Goal: Task Accomplishment & Management: Use online tool/utility

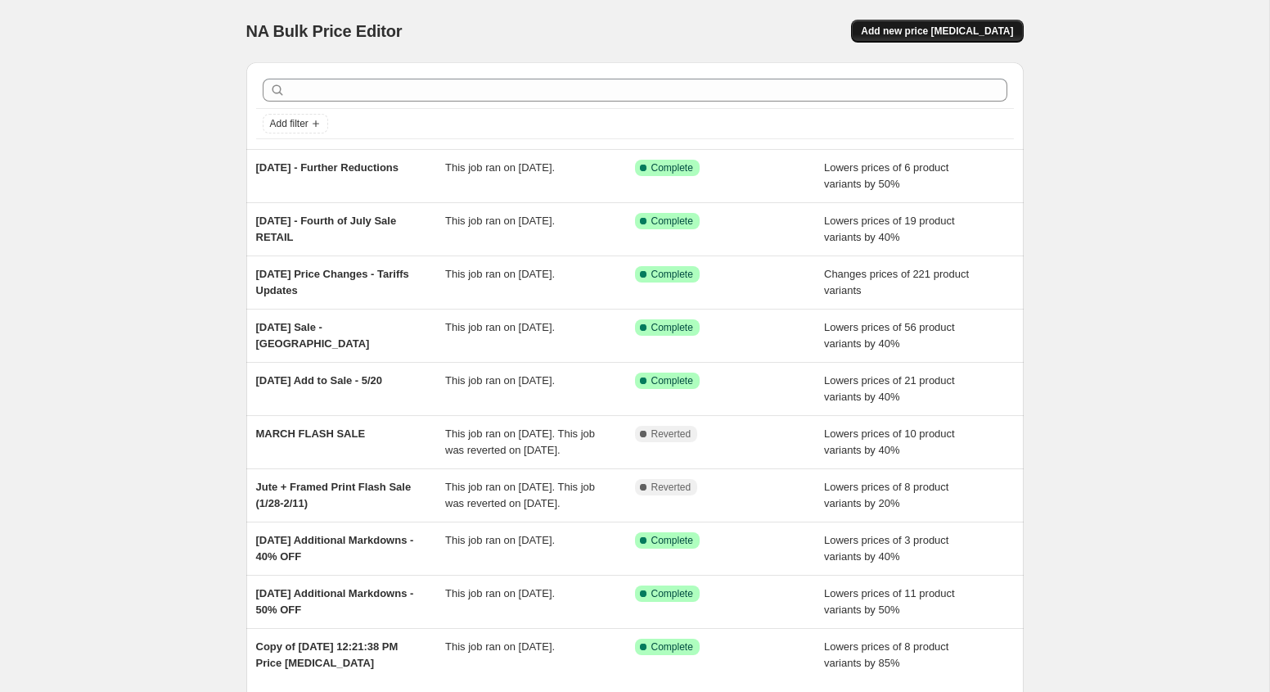
click at [959, 31] on span "Add new price [MEDICAL_DATA]" at bounding box center [937, 31] width 152 height 13
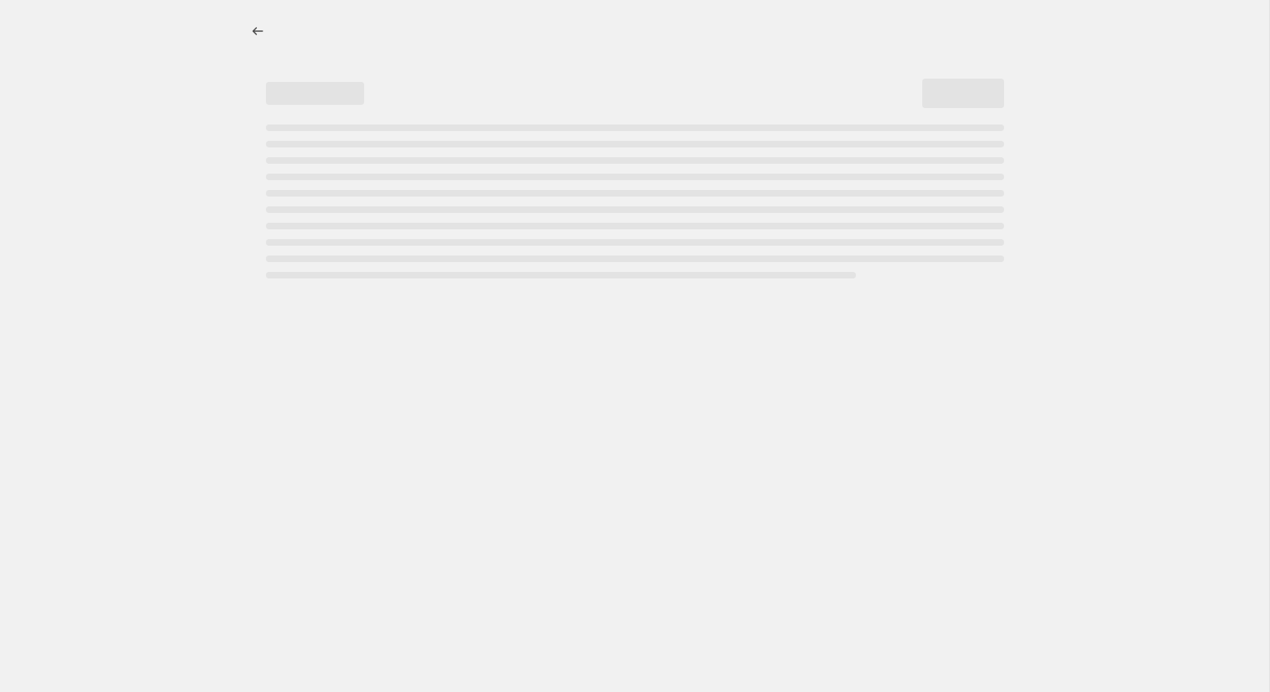
select select "percentage"
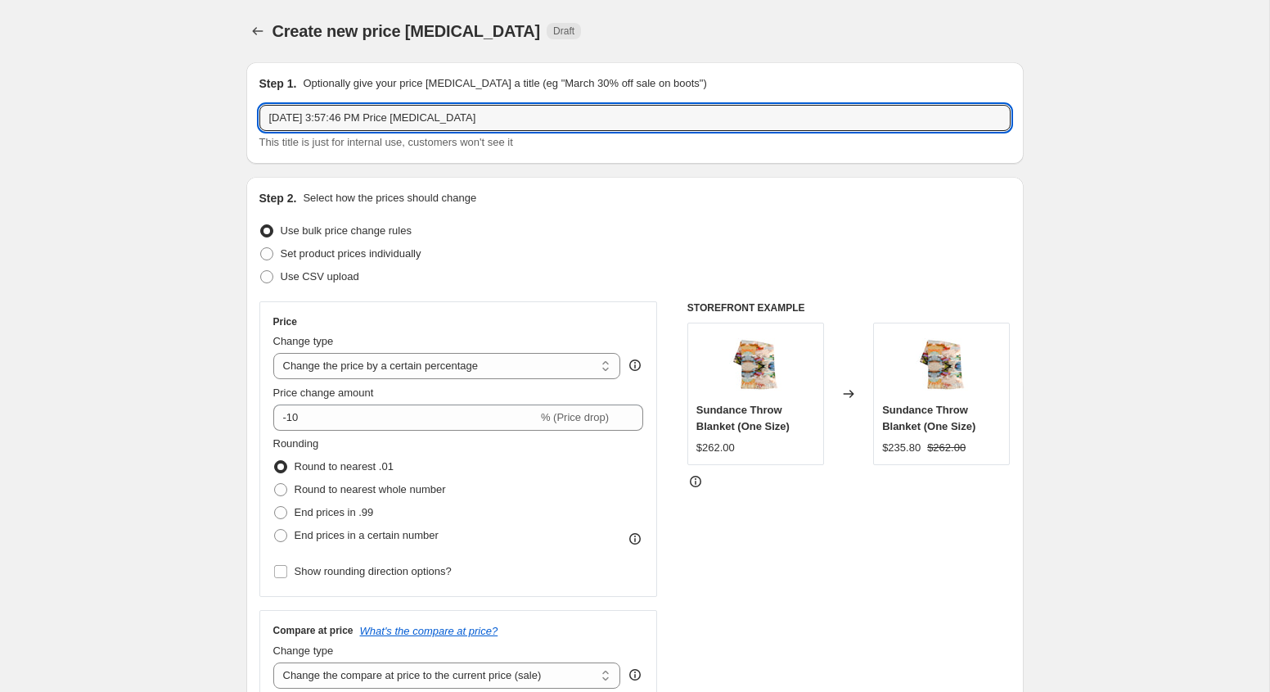
drag, startPoint x: 535, startPoint y: 124, endPoint x: 146, endPoint y: 124, distance: 389.6
type input "[DATE] - New Adds to Sale"
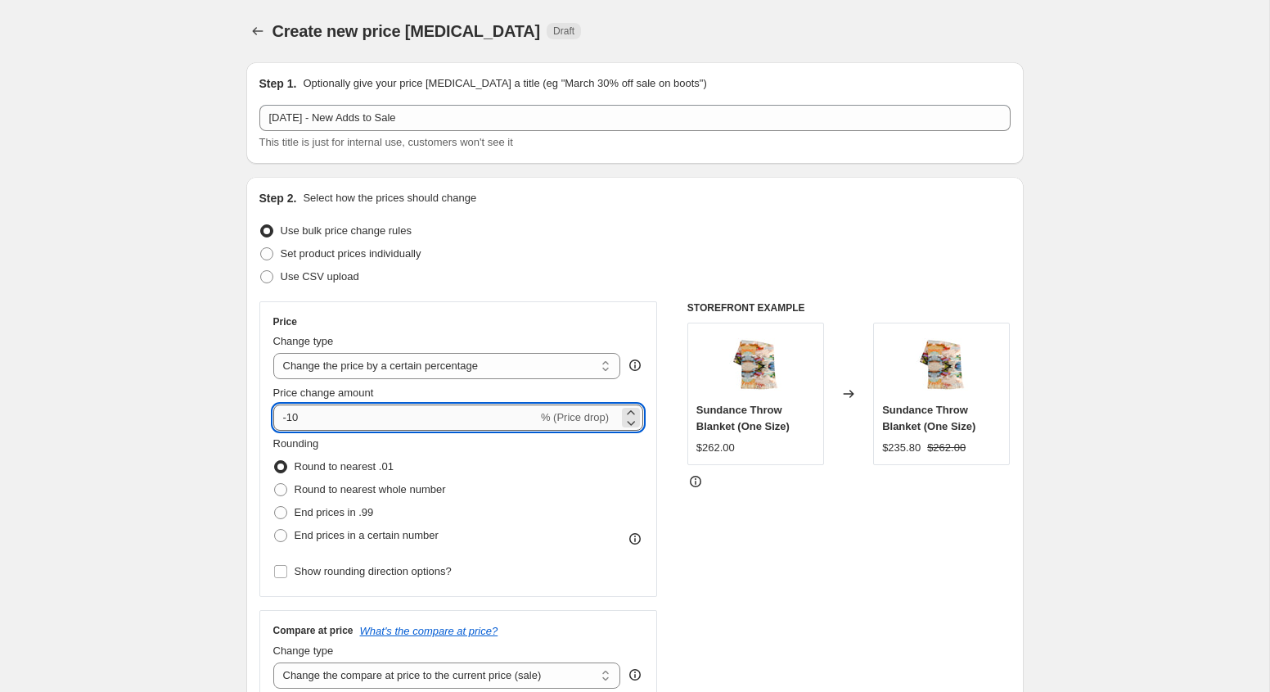
click at [364, 419] on input "-10" at bounding box center [405, 417] width 264 height 26
type input "-1"
type input "-40"
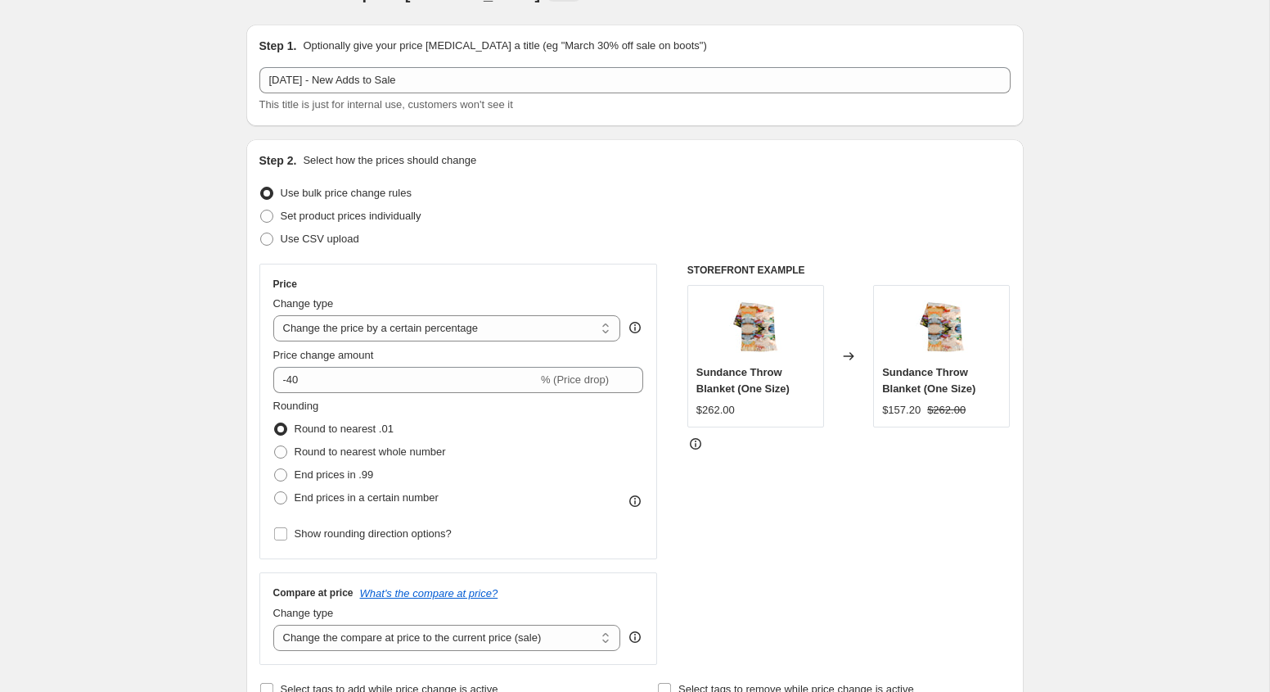
scroll to position [53, 0]
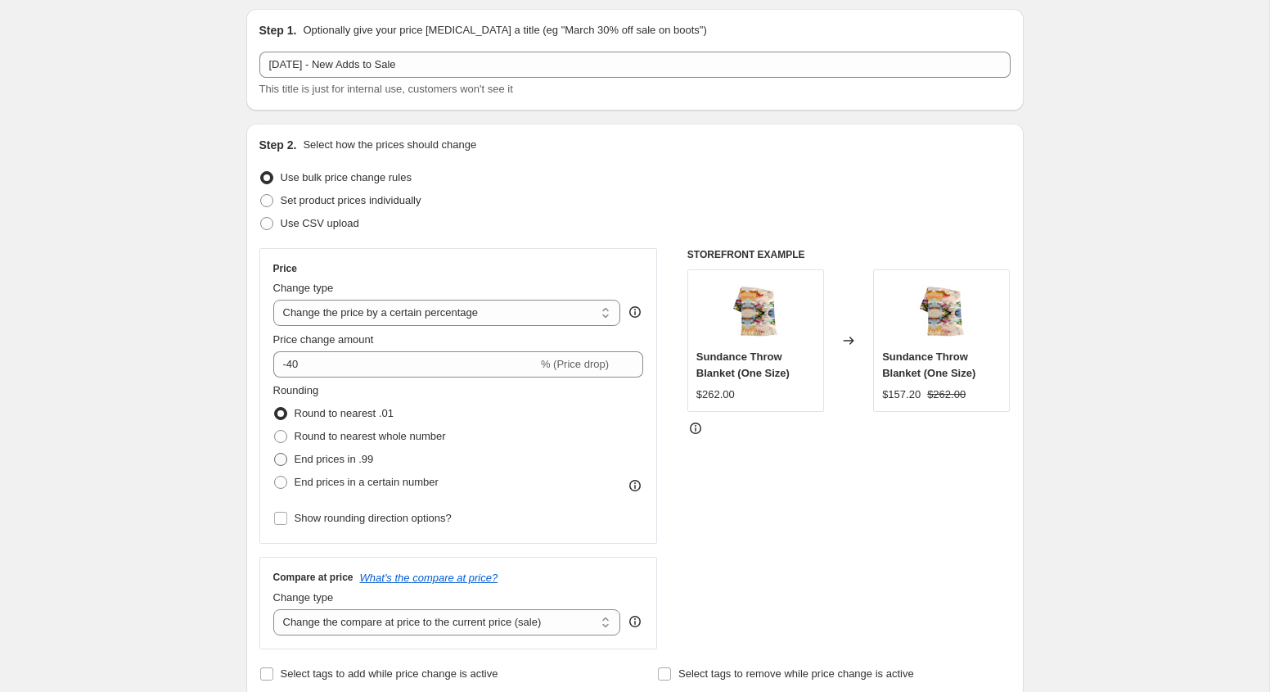
click at [304, 458] on span "End prices in .99" at bounding box center [334, 459] width 79 height 12
click at [275, 453] on input "End prices in .99" at bounding box center [274, 453] width 1 height 1
radio input "true"
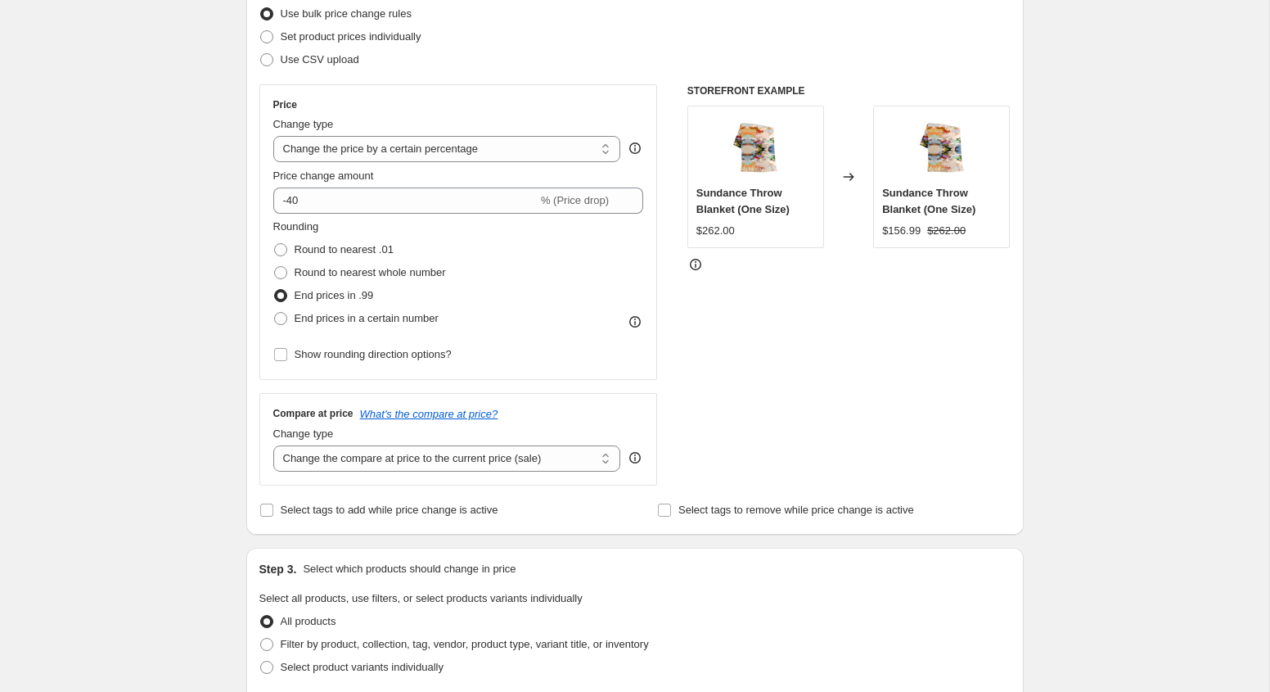
scroll to position [216, 0]
click at [172, 453] on div "Create new price change job. This page is ready Create new price change job Dra…" at bounding box center [635, 610] width 1270 height 1652
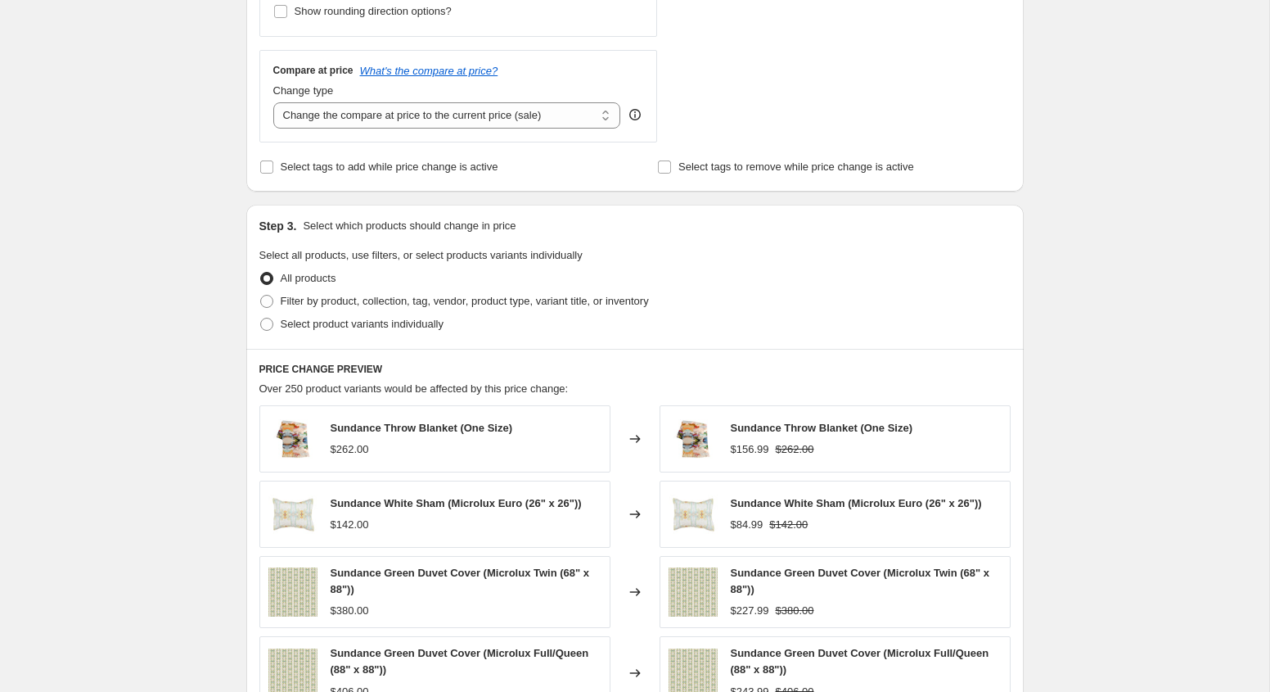
scroll to position [562, 0]
click at [324, 323] on span "Select product variants individually" at bounding box center [362, 322] width 163 height 12
click at [261, 317] on input "Select product variants individually" at bounding box center [260, 316] width 1 height 1
radio input "true"
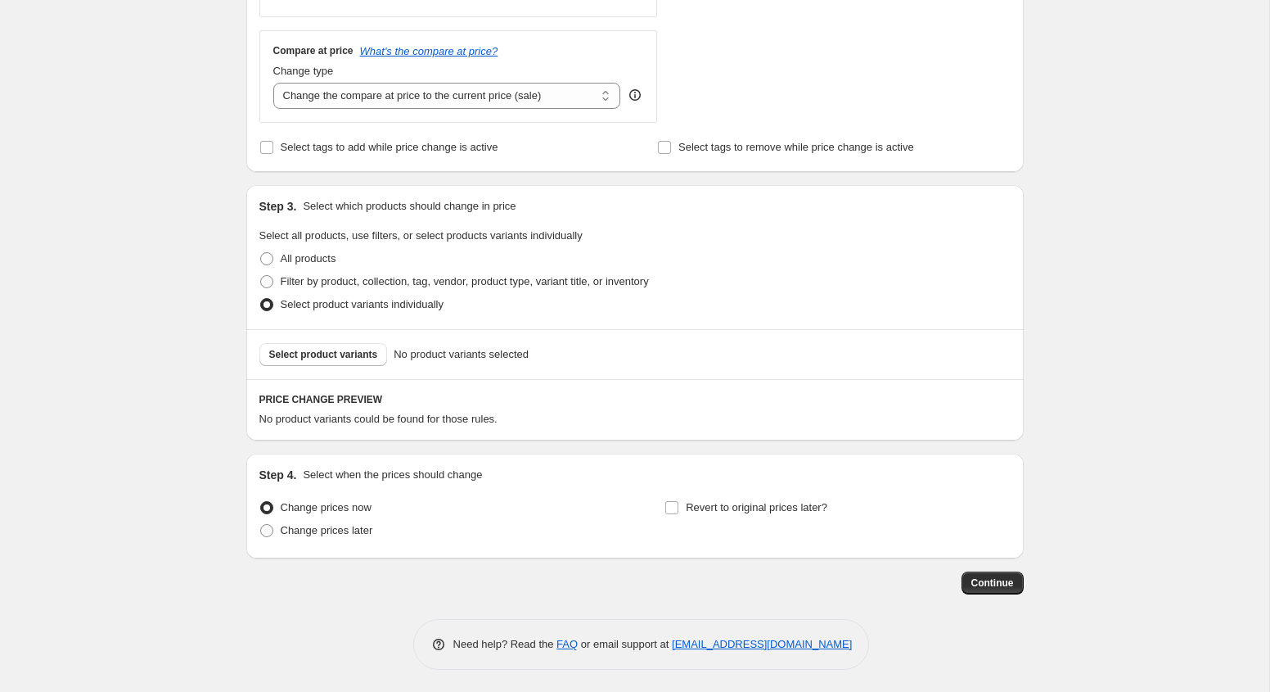
scroll to position [578, 0]
click at [291, 347] on button "Select product variants" at bounding box center [323, 356] width 129 height 23
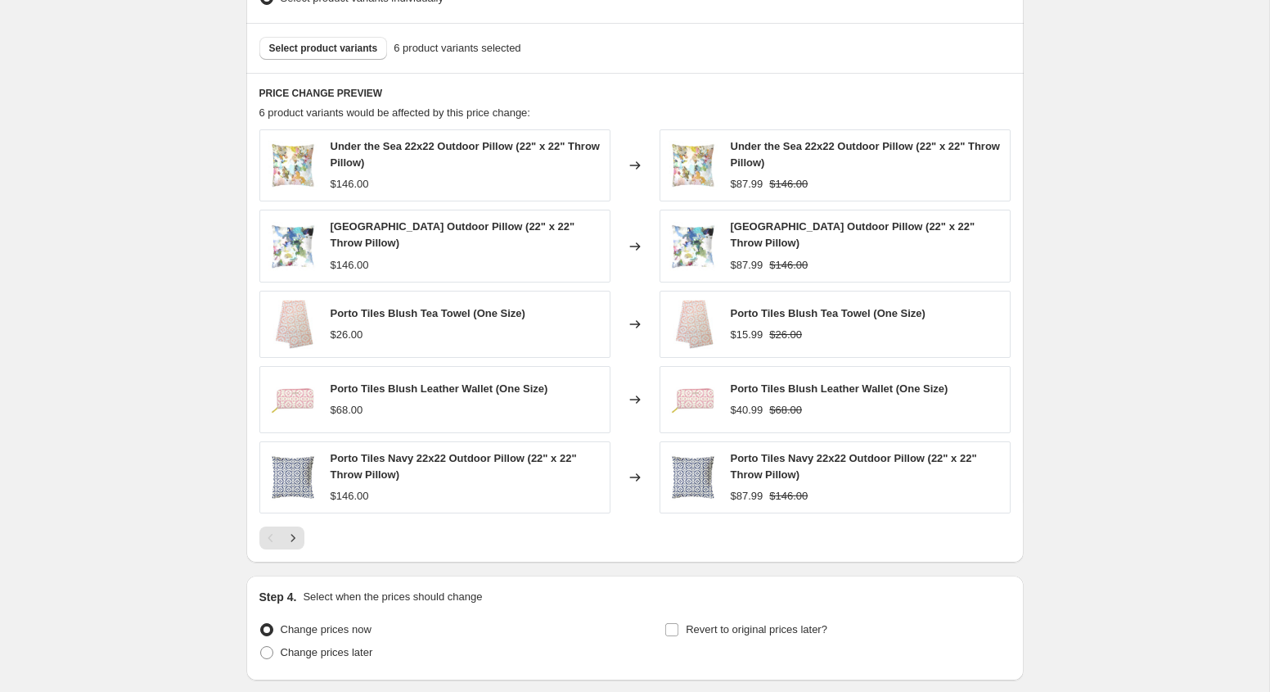
scroll to position [1005, 0]
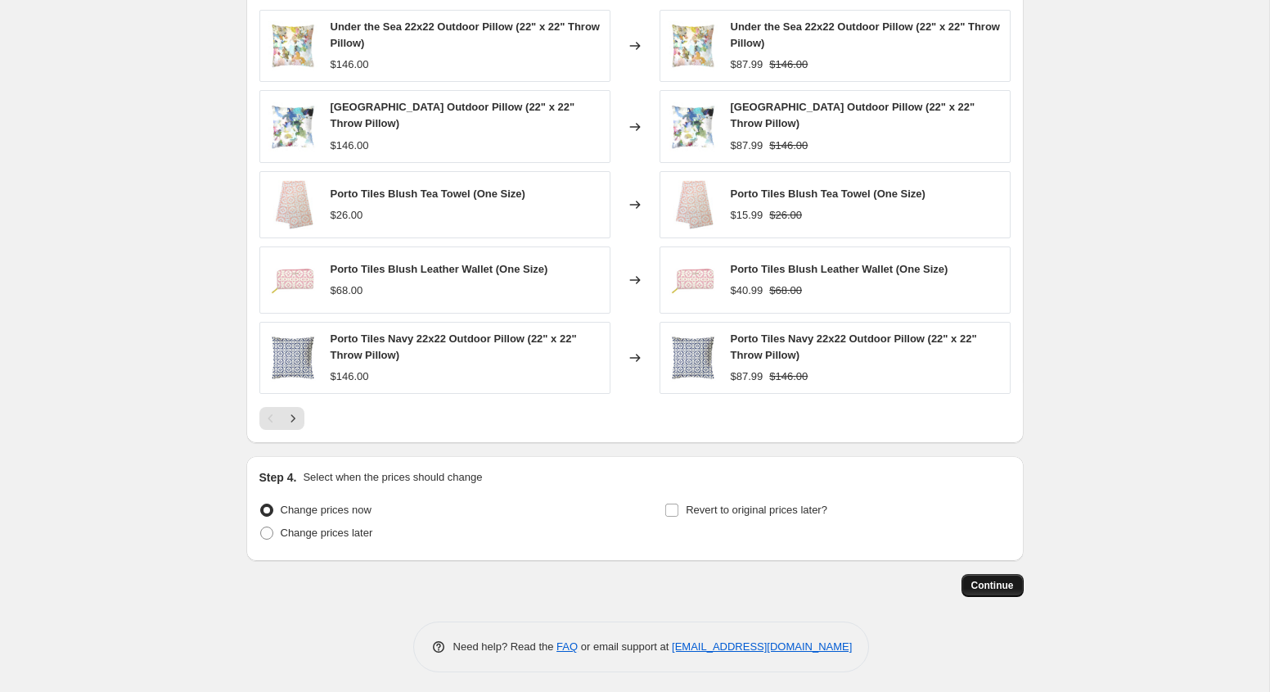
click at [995, 579] on span "Continue" at bounding box center [993, 585] width 43 height 13
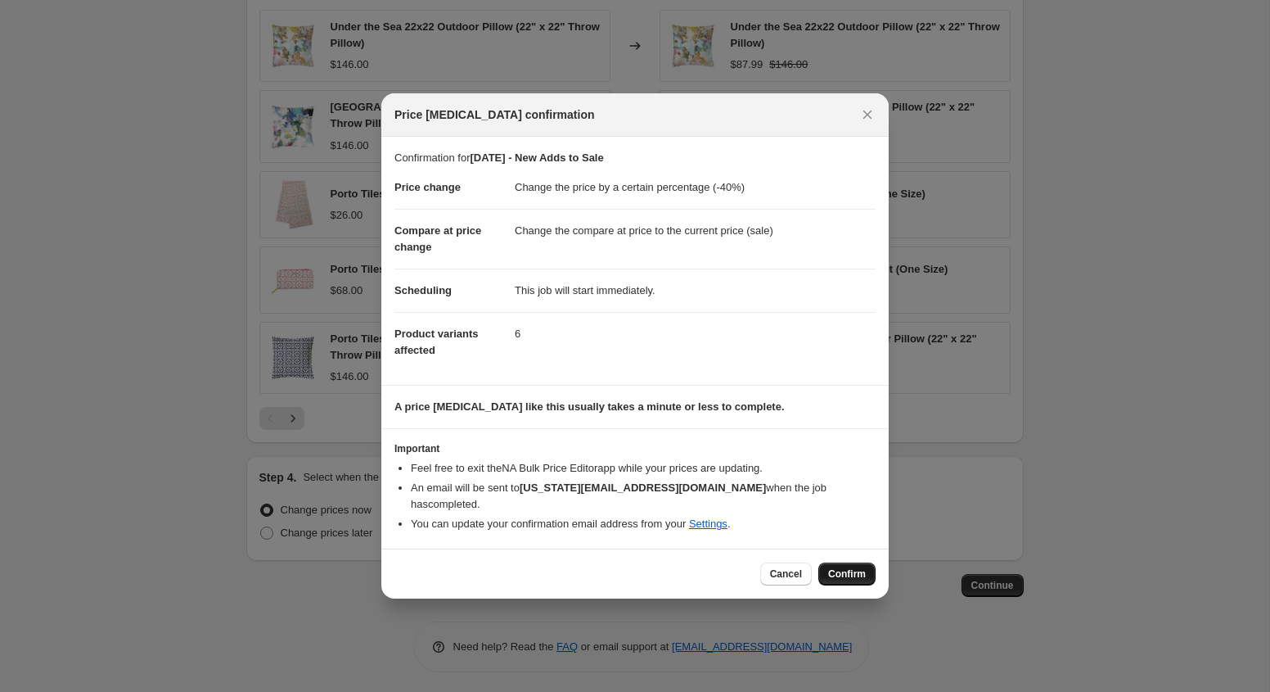
click at [830, 567] on span "Confirm" at bounding box center [847, 573] width 38 height 13
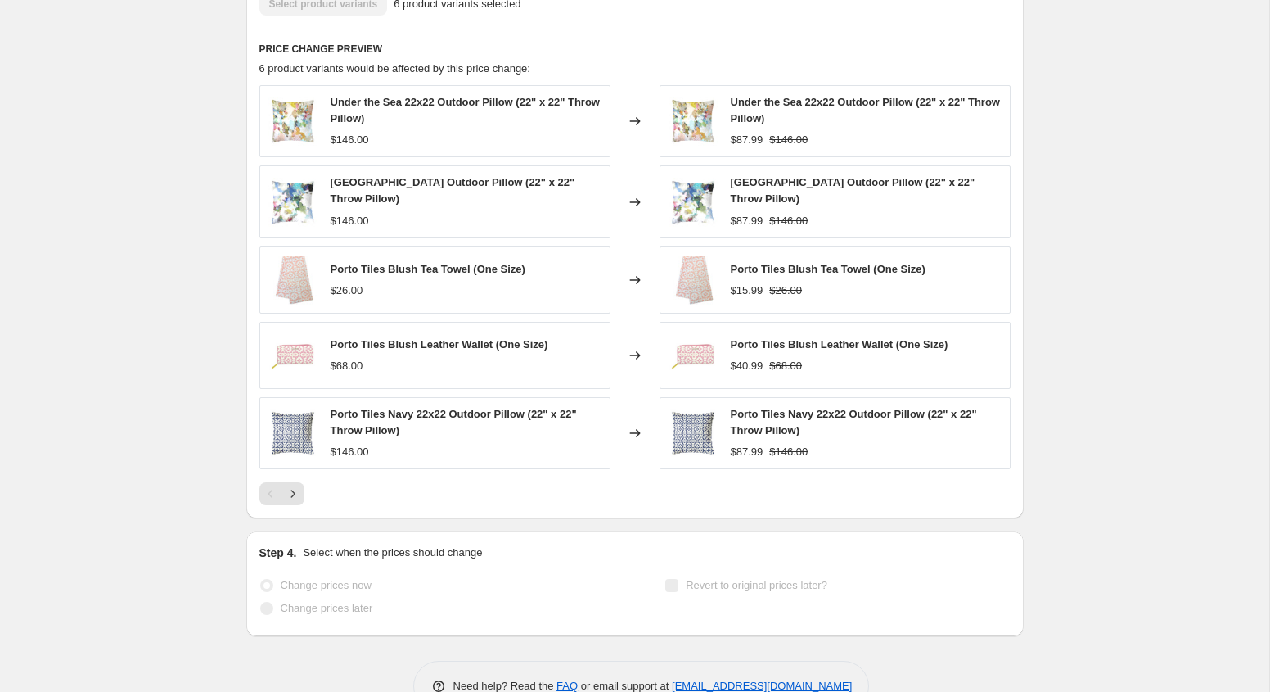
scroll to position [1087, 0]
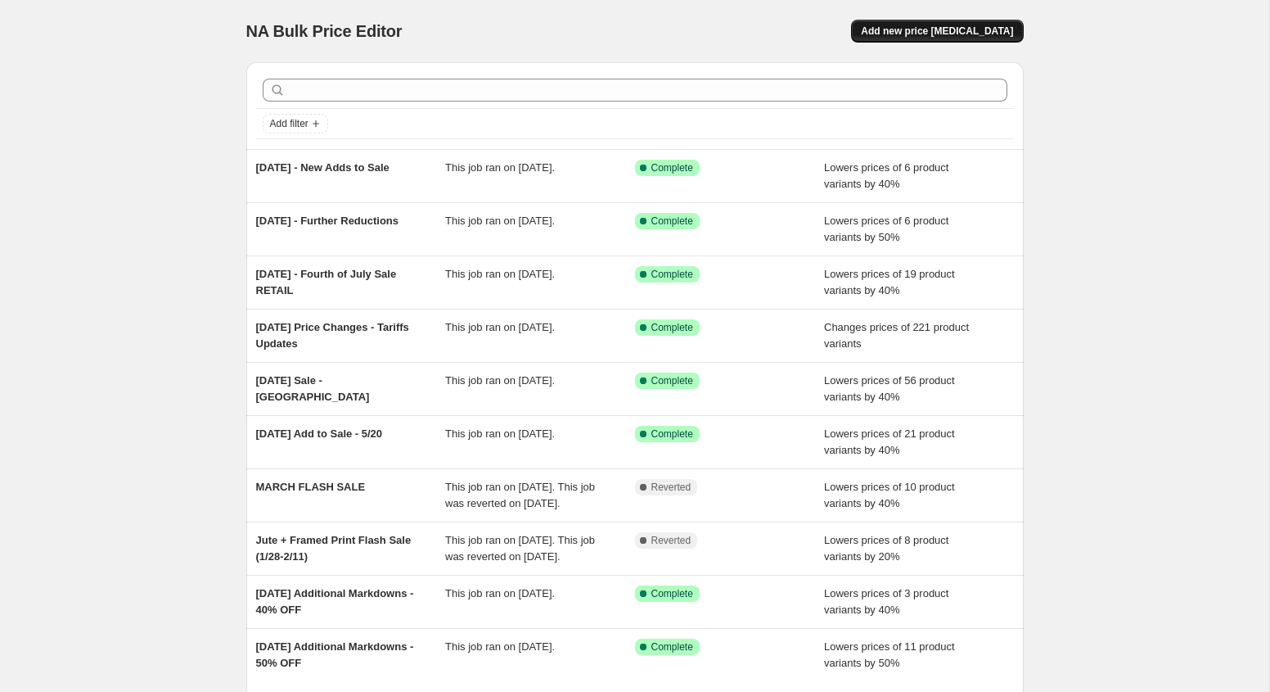
click at [918, 30] on span "Add new price [MEDICAL_DATA]" at bounding box center [937, 31] width 152 height 13
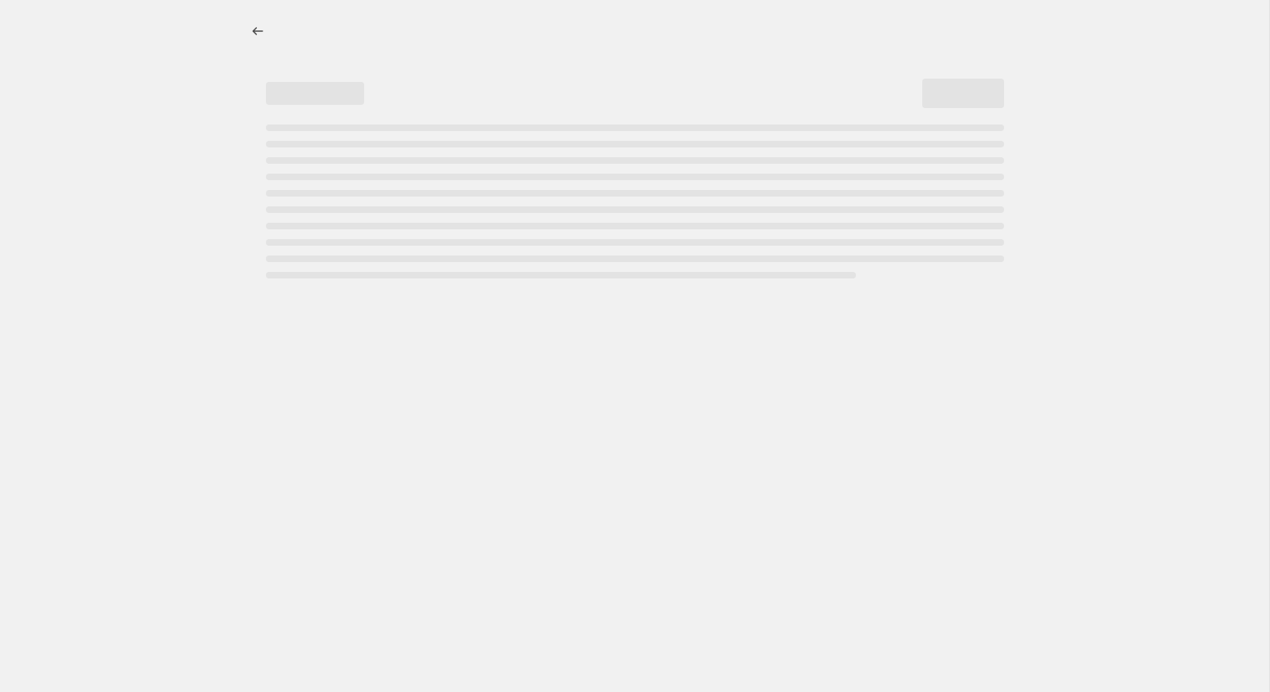
select select "percentage"
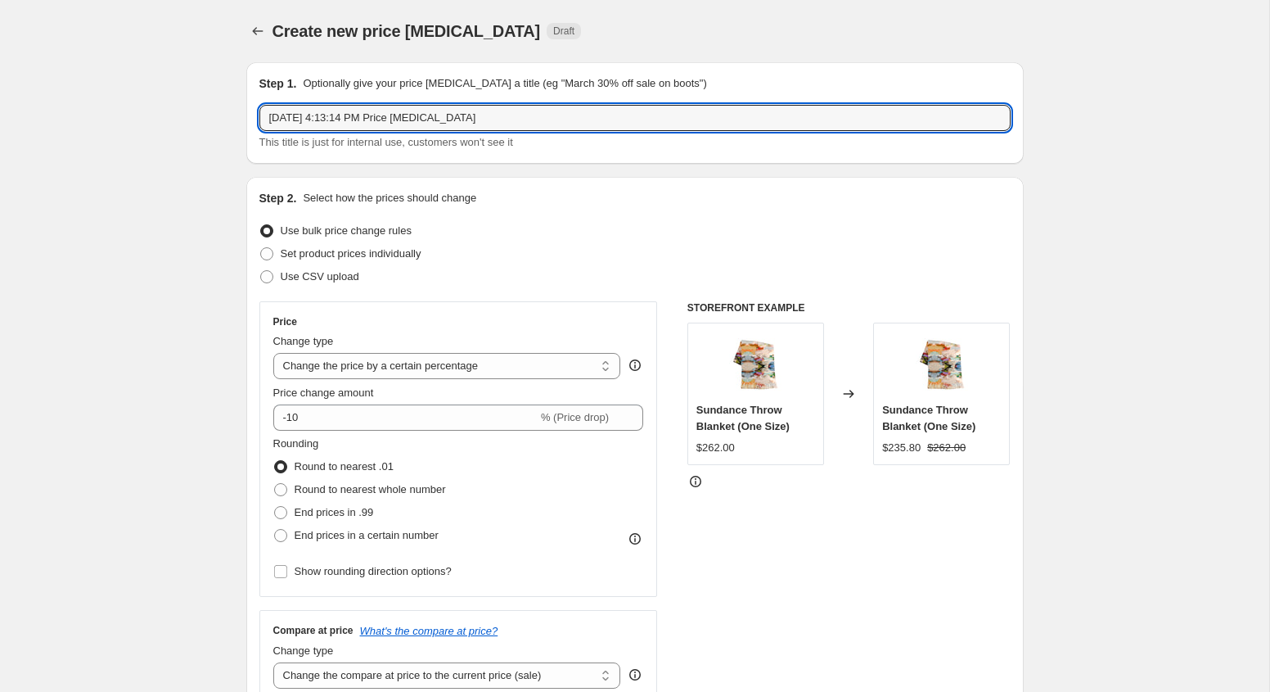
drag, startPoint x: 500, startPoint y: 126, endPoint x: 242, endPoint y: 104, distance: 258.8
type input "[DATE] - Further Markdowns"
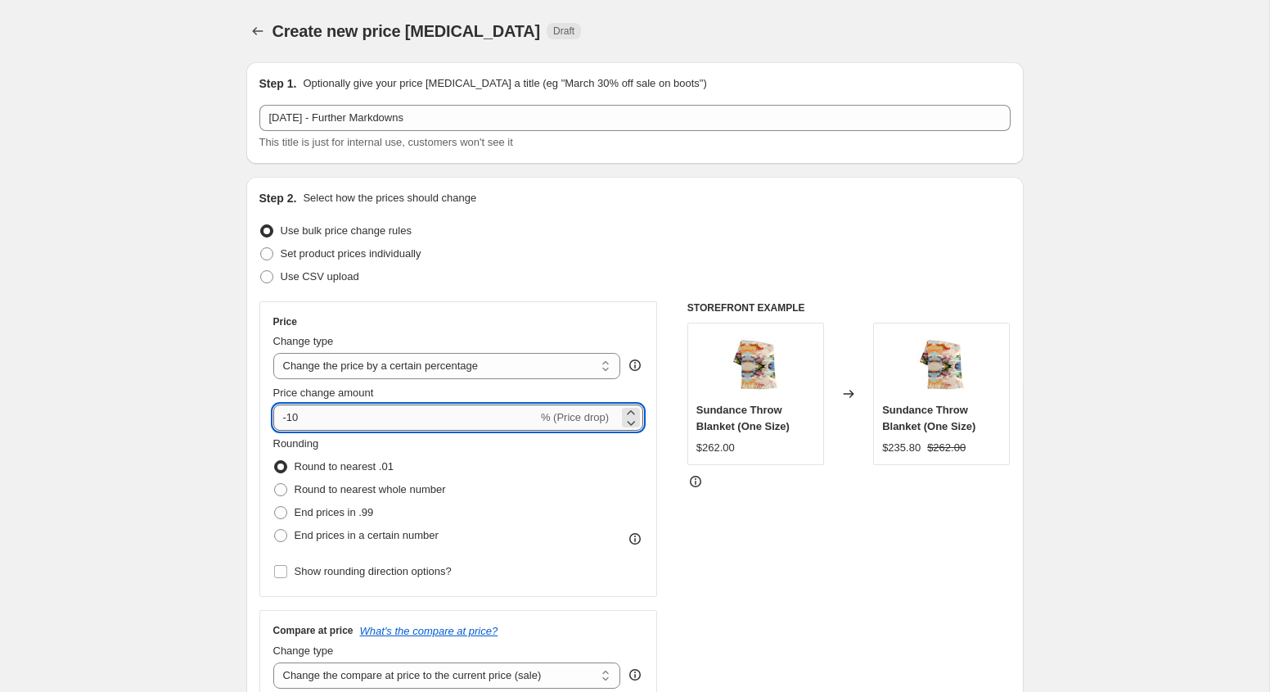
click at [374, 422] on input "-10" at bounding box center [405, 417] width 264 height 26
type input "-1"
type input "-50"
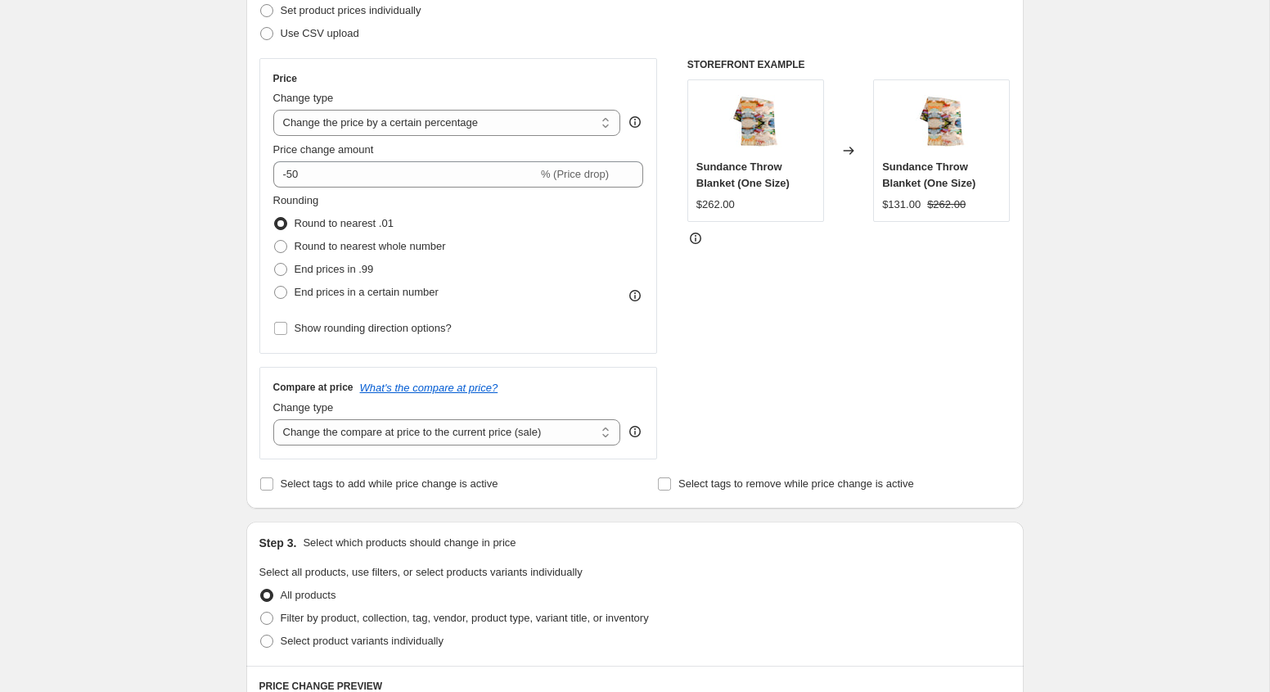
scroll to position [252, 0]
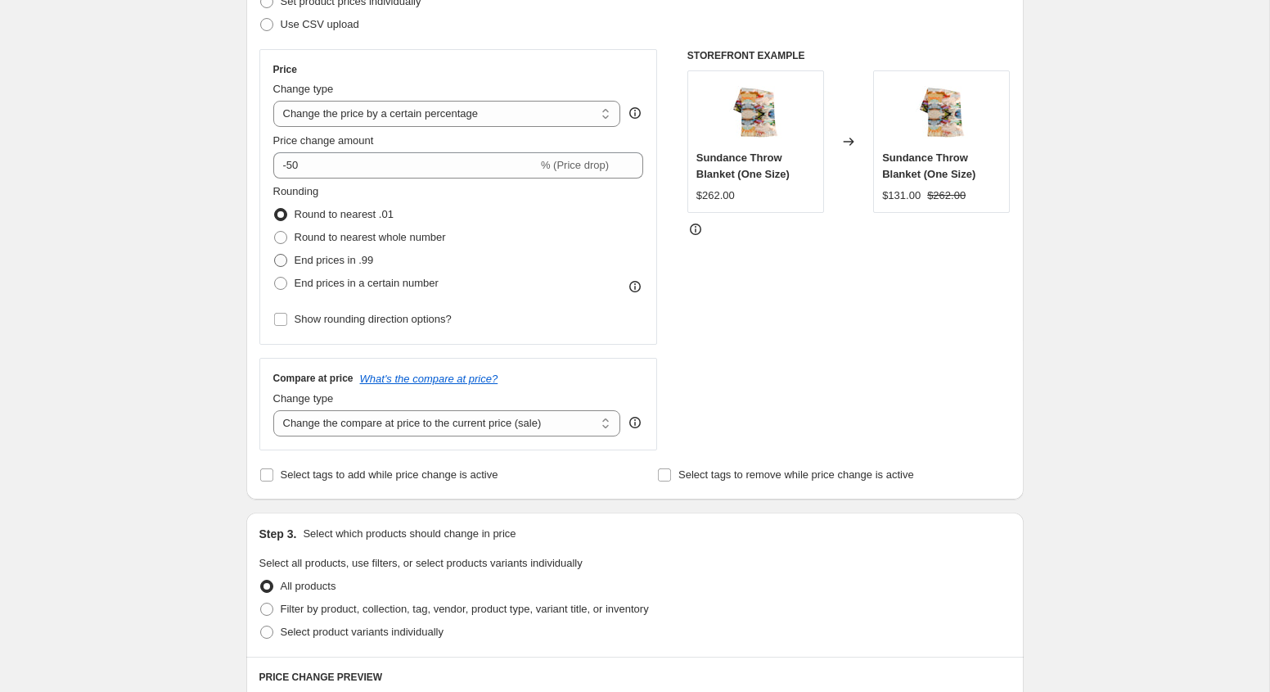
click at [358, 261] on span "End prices in .99" at bounding box center [334, 260] width 79 height 12
click at [275, 255] on input "End prices in .99" at bounding box center [274, 254] width 1 height 1
radio input "true"
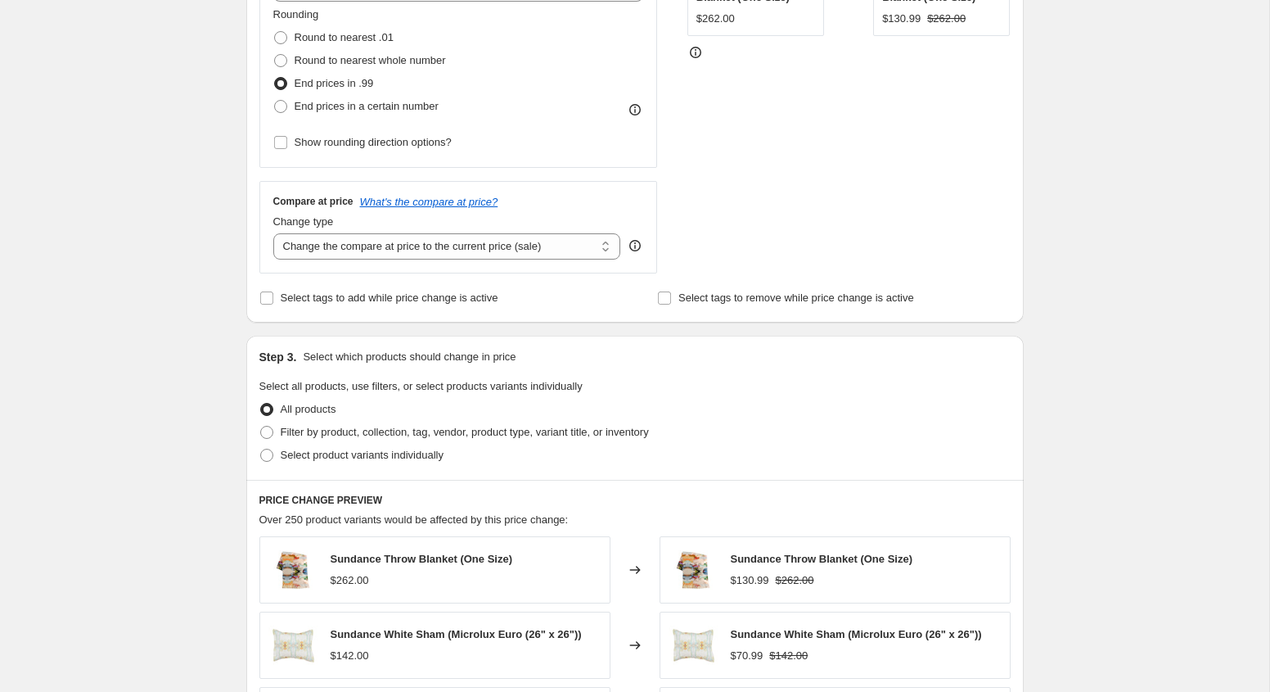
click at [184, 359] on div "Create new price [MEDICAL_DATA]. This page is ready Create new price [MEDICAL_D…" at bounding box center [635, 397] width 1270 height 1652
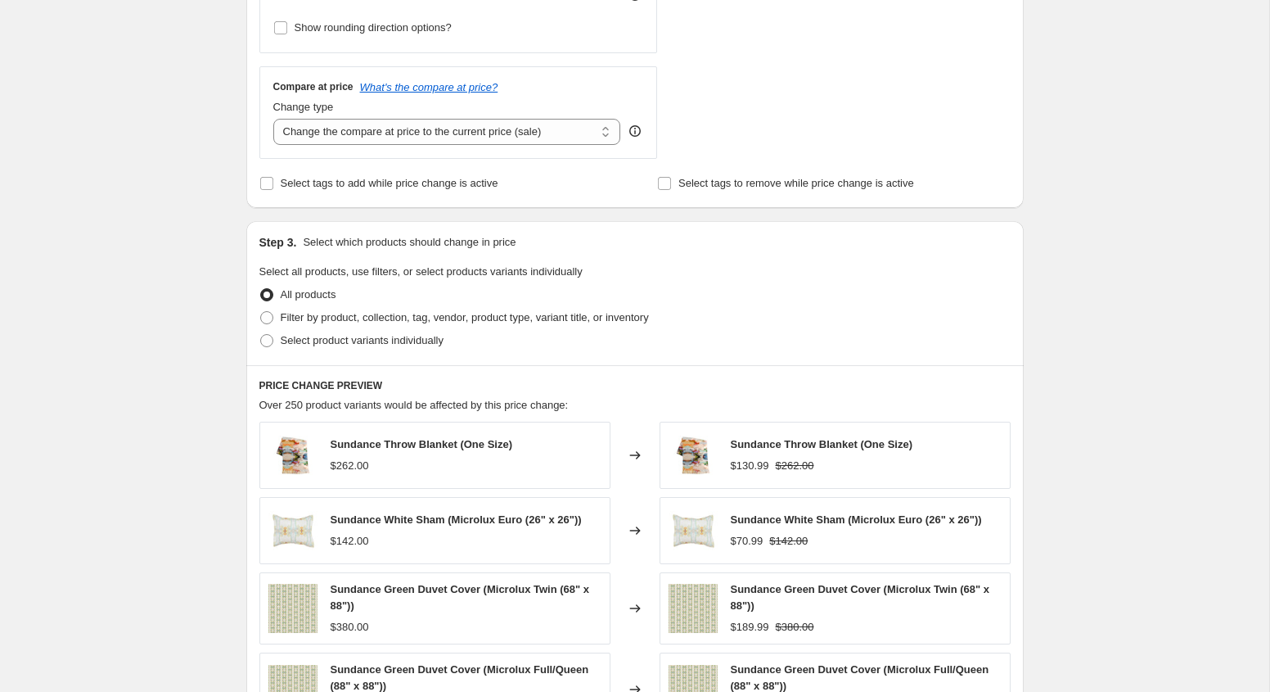
scroll to position [551, 0]
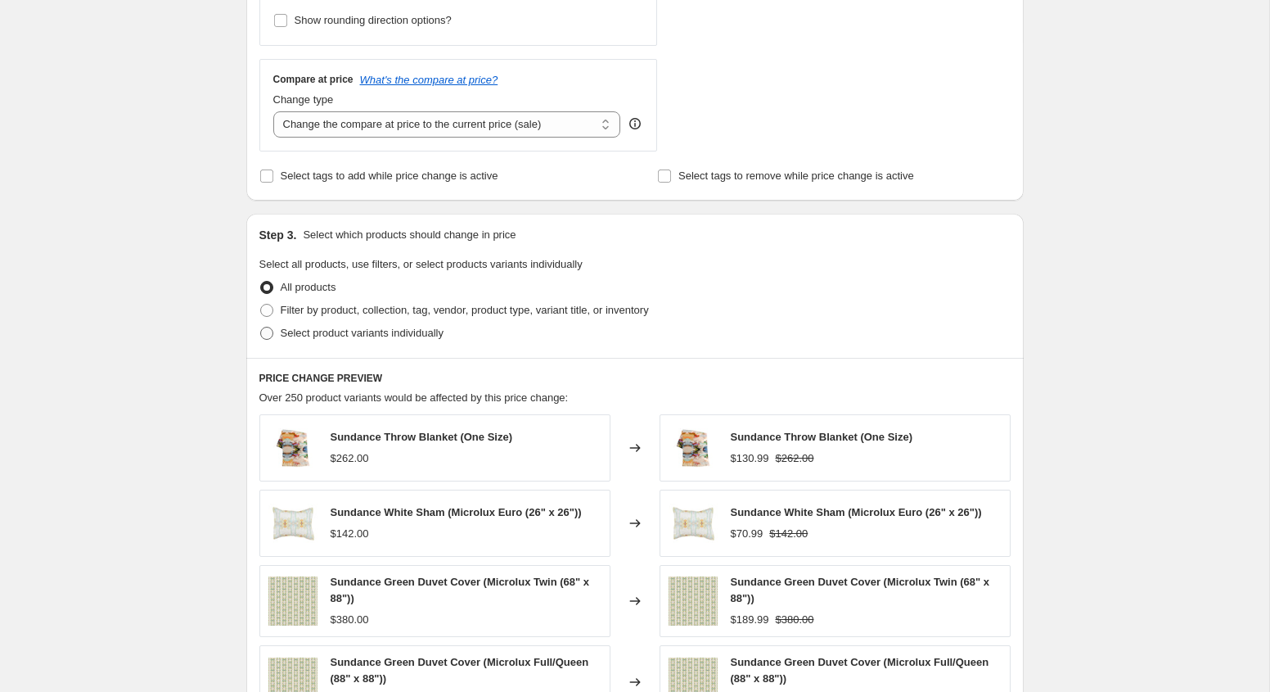
click at [312, 337] on span "Select product variants individually" at bounding box center [362, 333] width 163 height 12
click at [261, 327] on input "Select product variants individually" at bounding box center [260, 327] width 1 height 1
radio input "true"
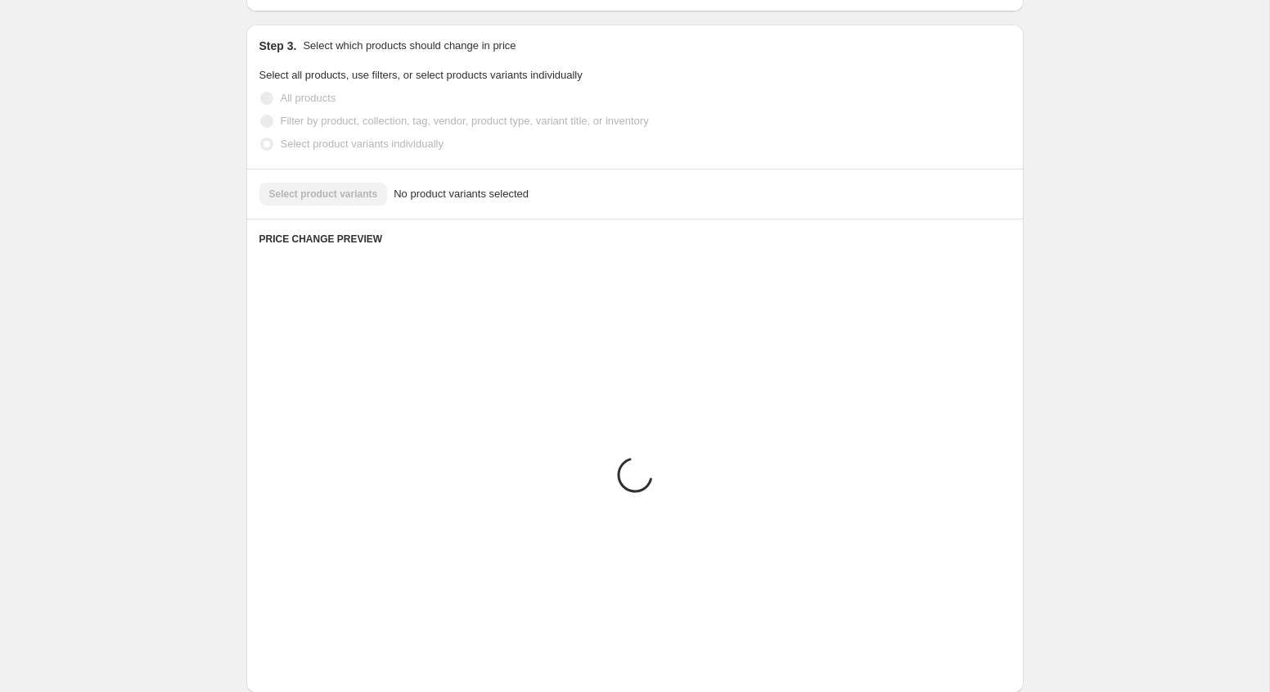
scroll to position [580, 0]
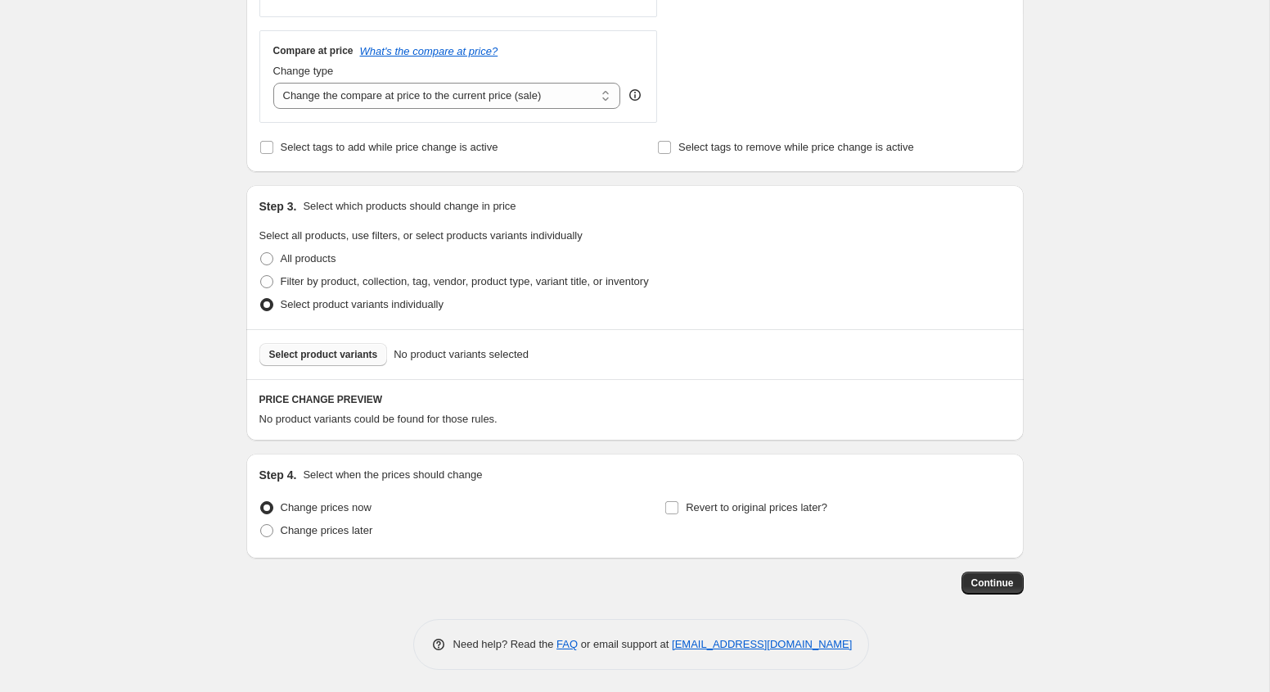
click at [327, 353] on span "Select product variants" at bounding box center [323, 354] width 109 height 13
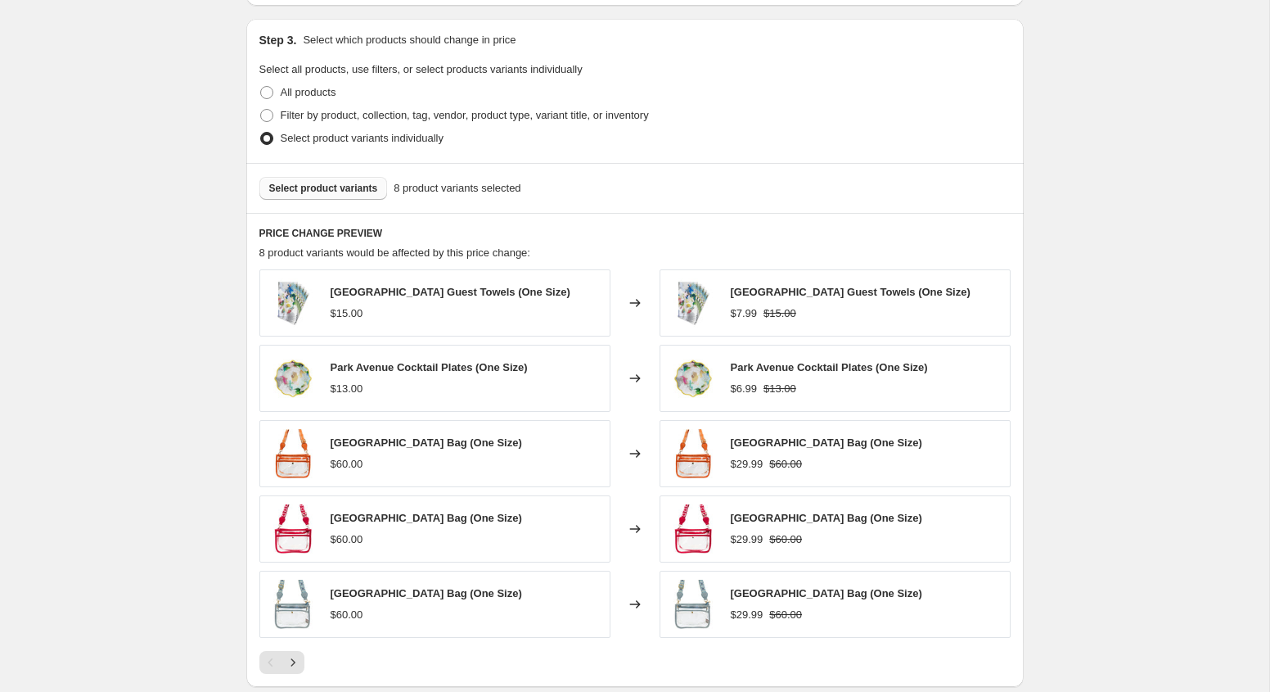
scroll to position [989, 0]
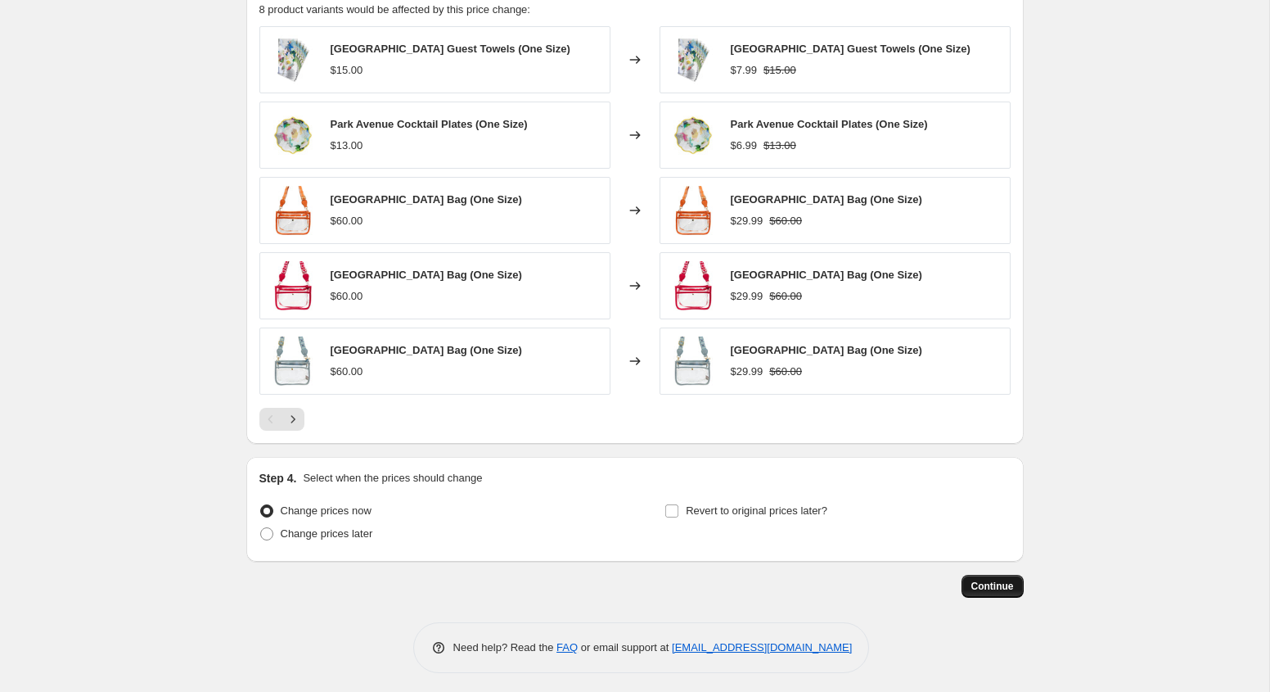
click at [986, 580] on span "Continue" at bounding box center [993, 586] width 43 height 13
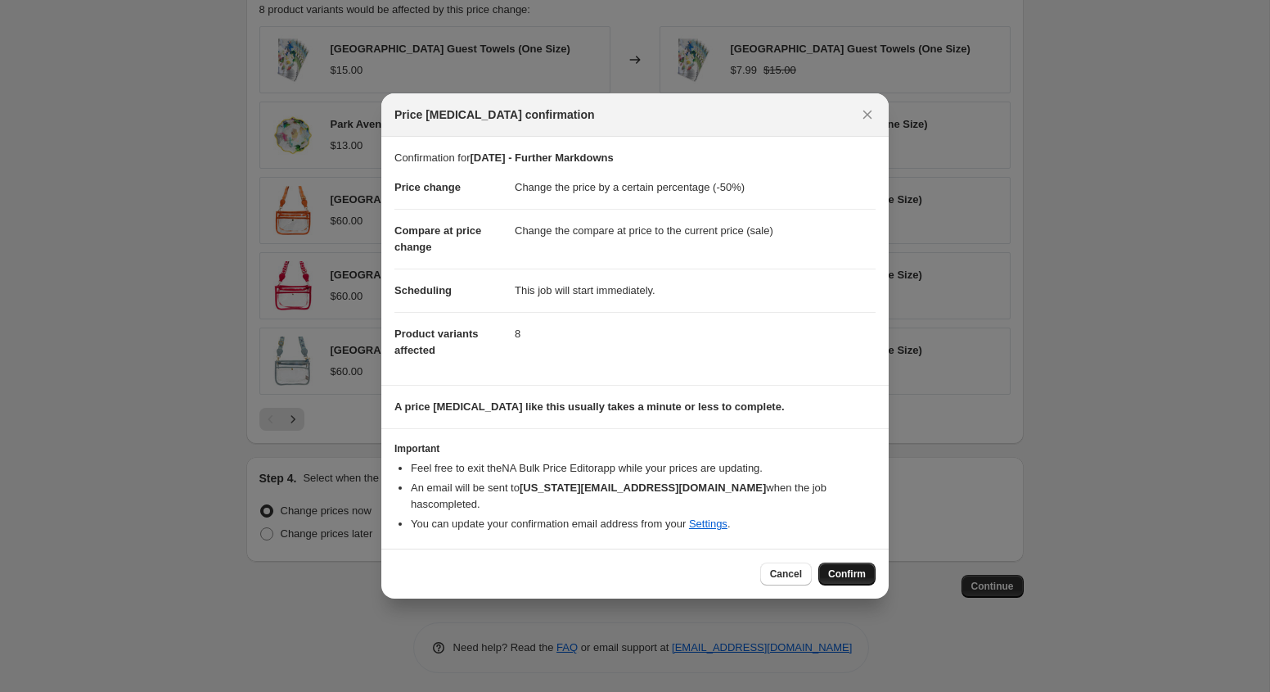
click at [848, 562] on button "Confirm" at bounding box center [847, 573] width 57 height 23
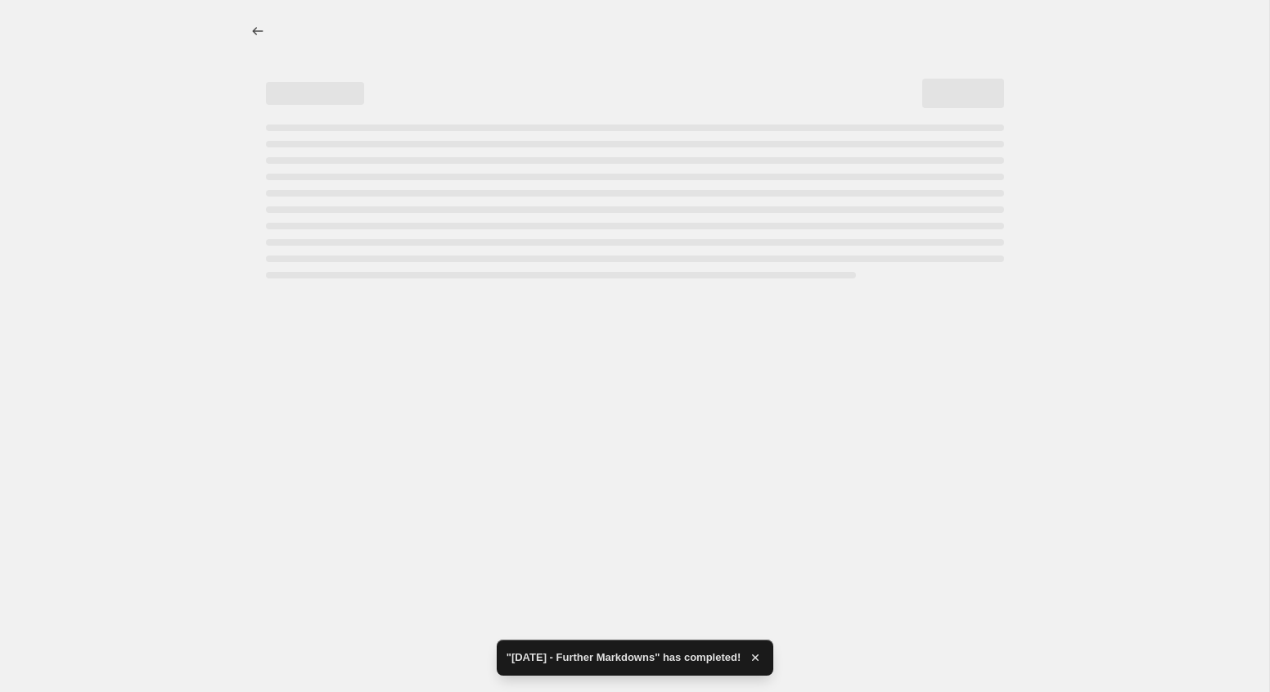
select select "percentage"
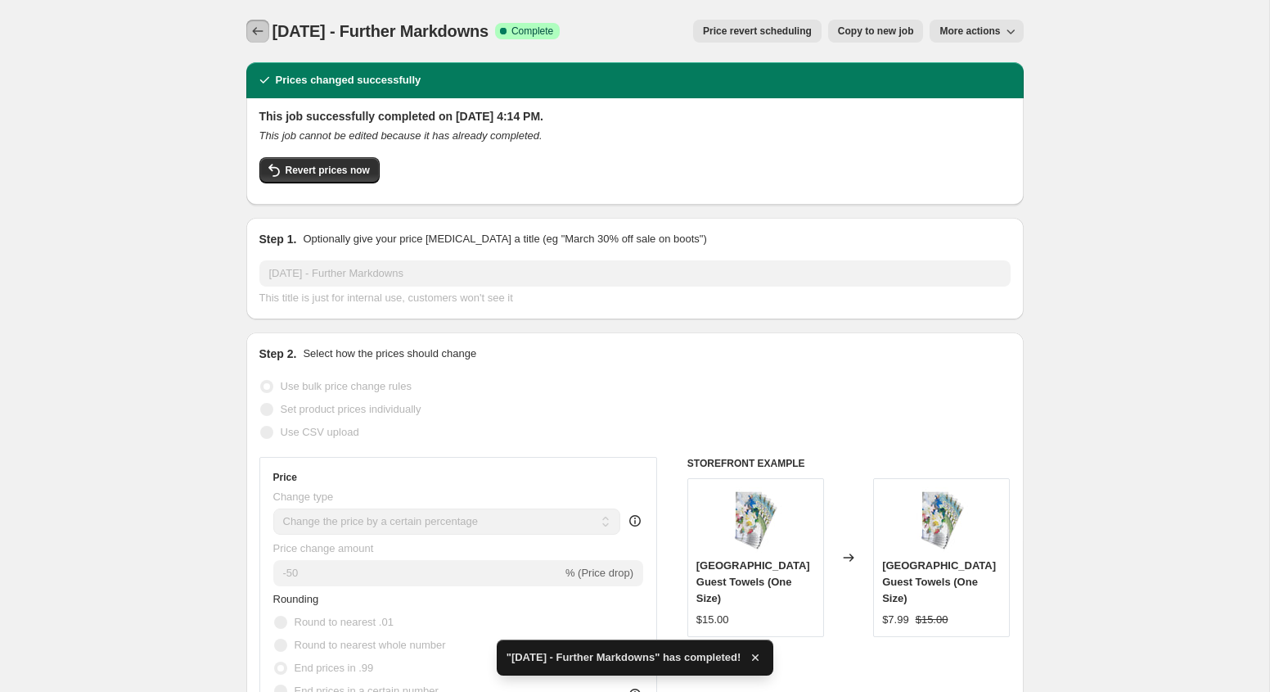
click at [259, 33] on icon "Price change jobs" at bounding box center [258, 31] width 16 height 16
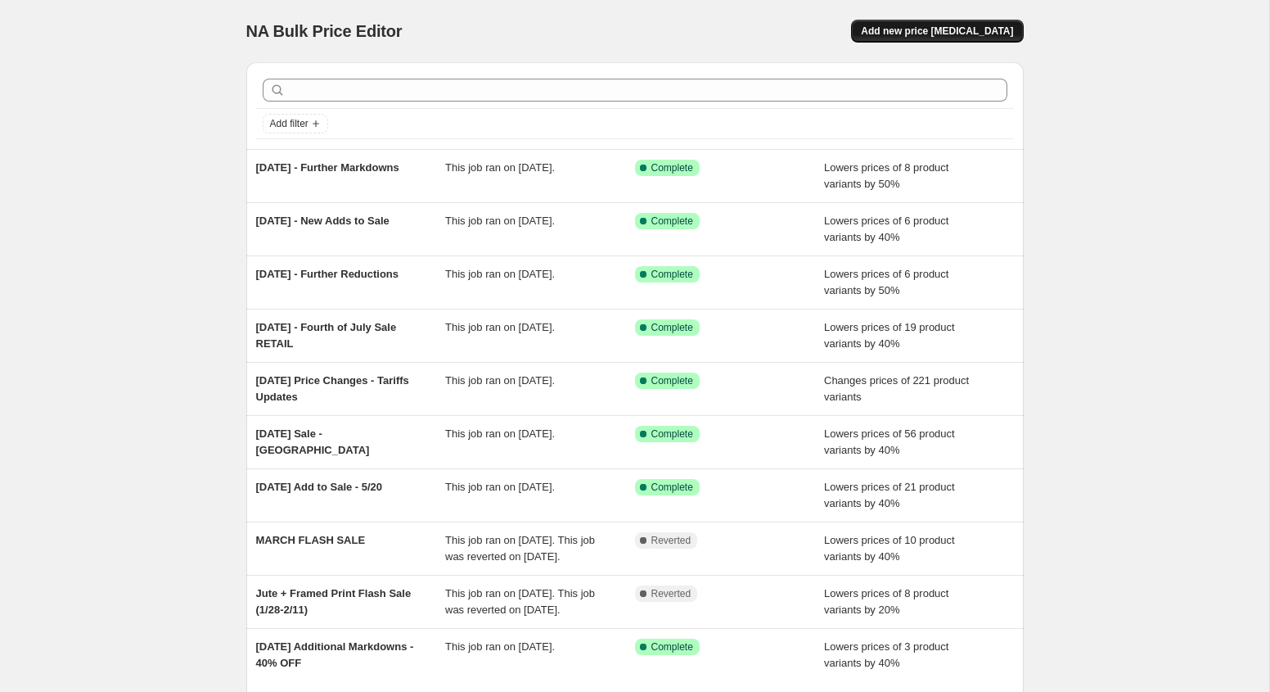
click at [964, 36] on span "Add new price [MEDICAL_DATA]" at bounding box center [937, 31] width 152 height 13
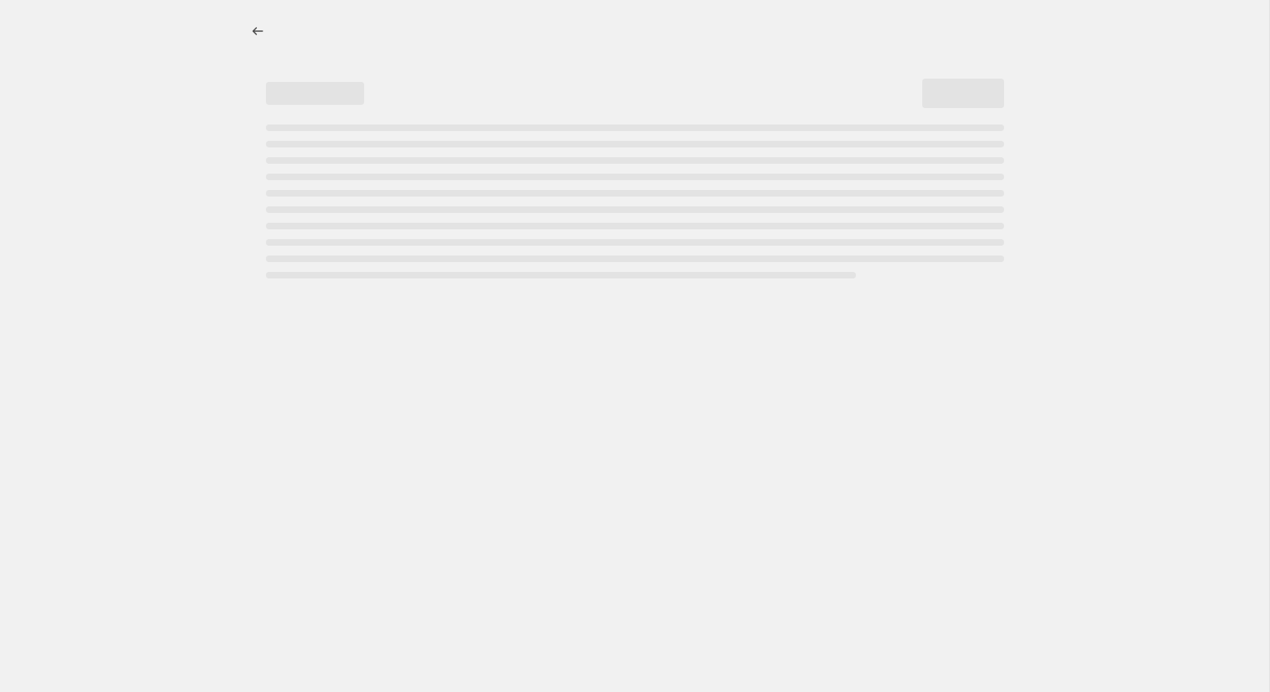
select select "percentage"
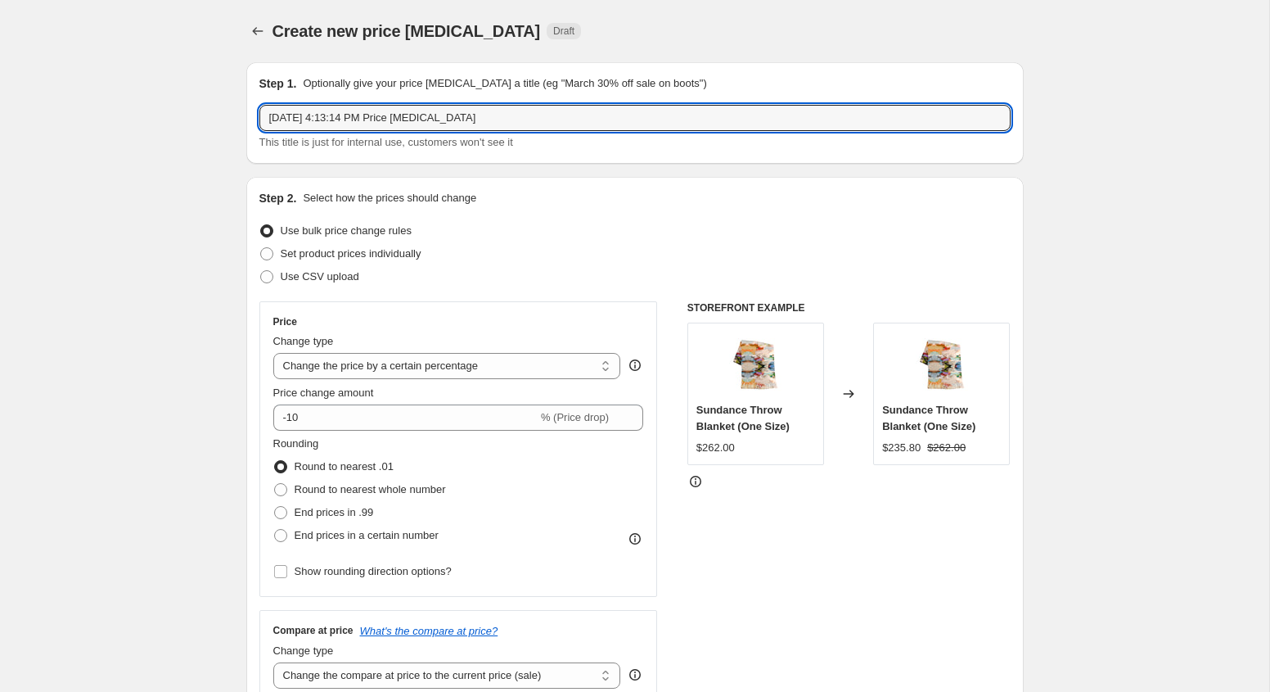
drag, startPoint x: 536, startPoint y: 116, endPoint x: 165, endPoint y: 106, distance: 371.7
type input "[DATE] Further Markdowns - 2"
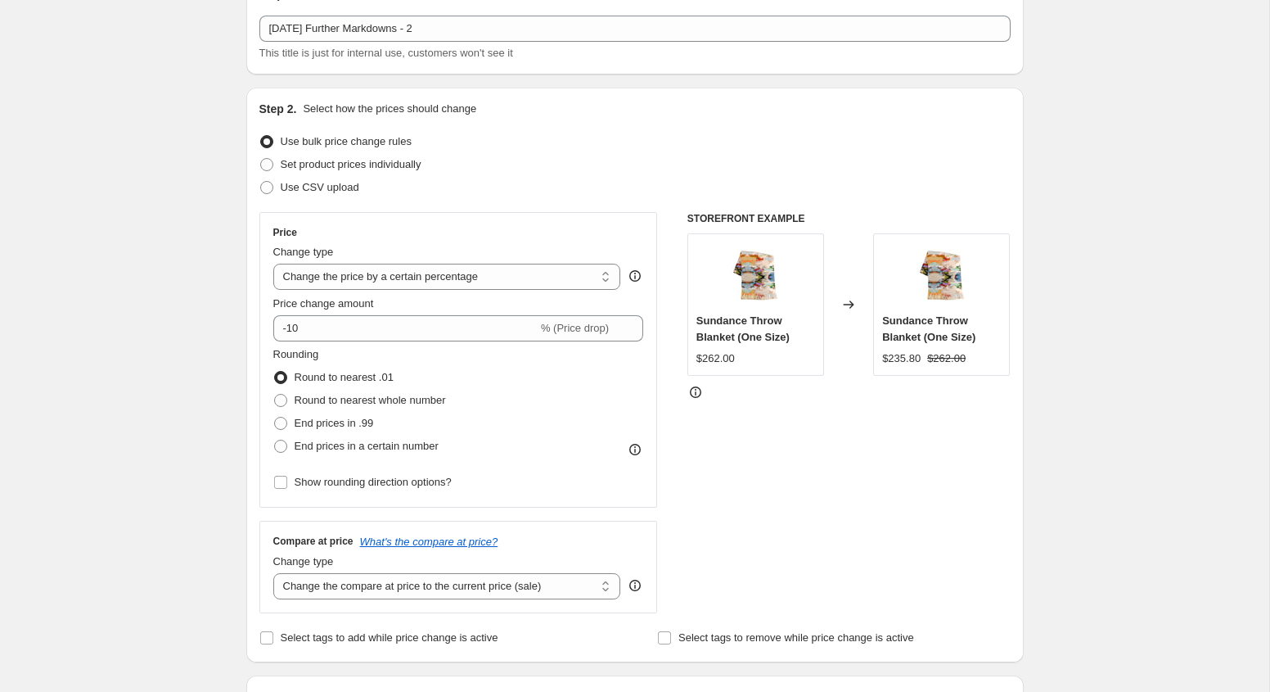
scroll to position [109, 0]
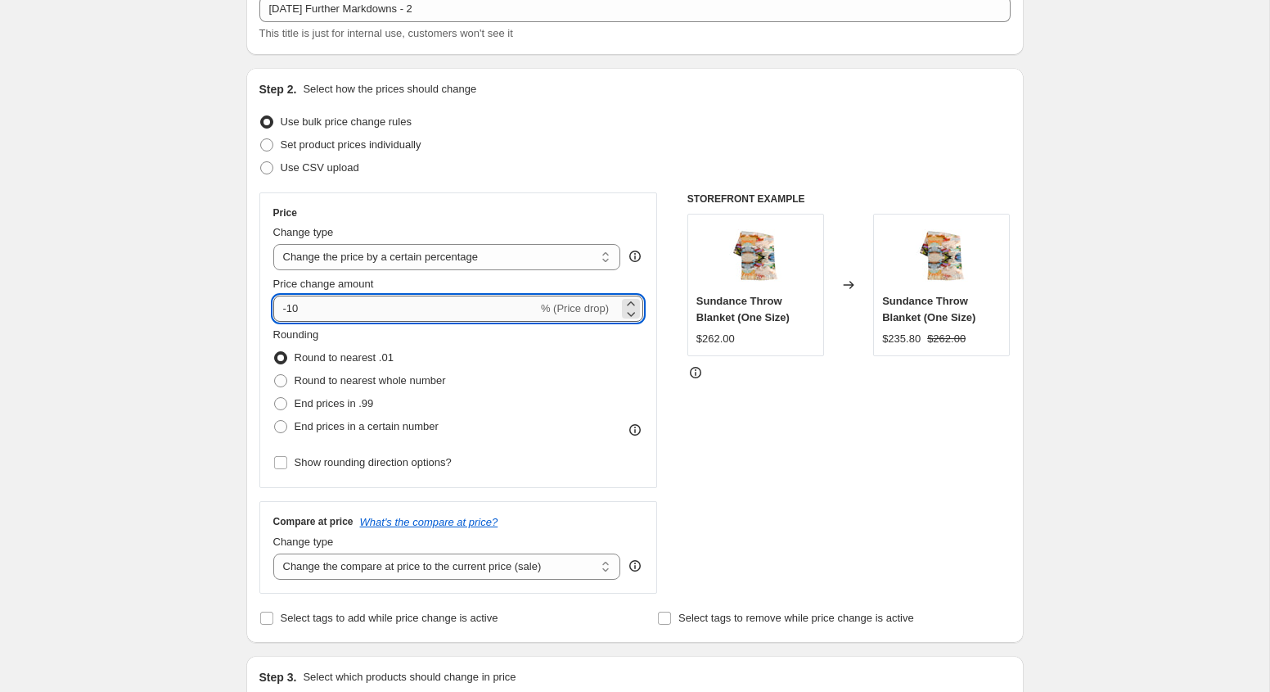
click at [351, 305] on input "-10" at bounding box center [405, 308] width 264 height 26
type input "-1"
type input "-50"
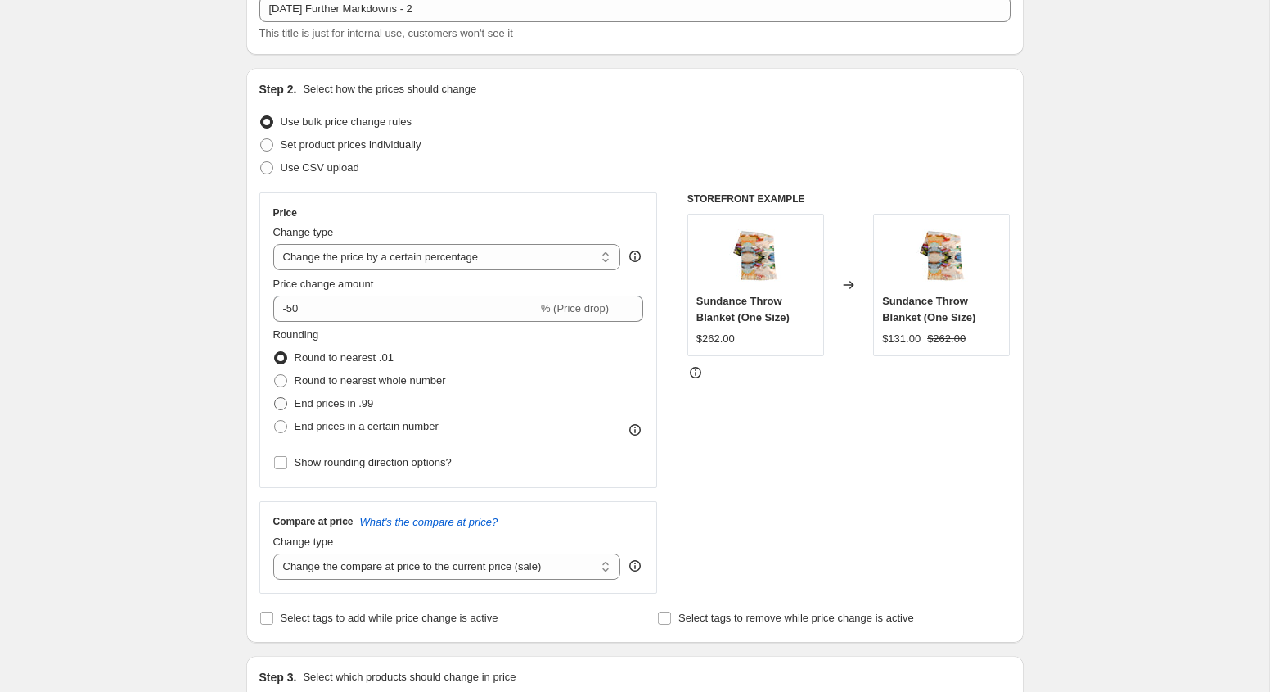
click at [310, 401] on span "End prices in .99" at bounding box center [334, 403] width 79 height 12
click at [275, 398] on input "End prices in .99" at bounding box center [274, 397] width 1 height 1
radio input "true"
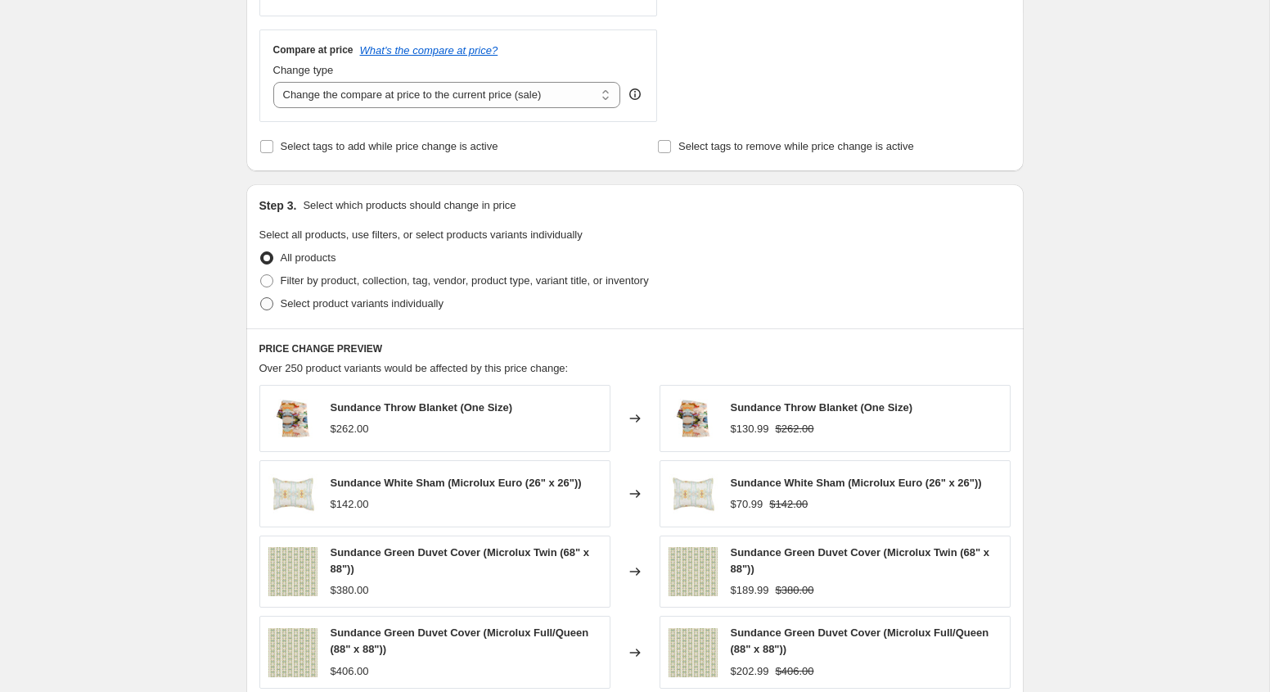
click at [328, 309] on span "Select product variants individually" at bounding box center [362, 303] width 163 height 16
click at [261, 298] on input "Select product variants individually" at bounding box center [260, 297] width 1 height 1
radio input "true"
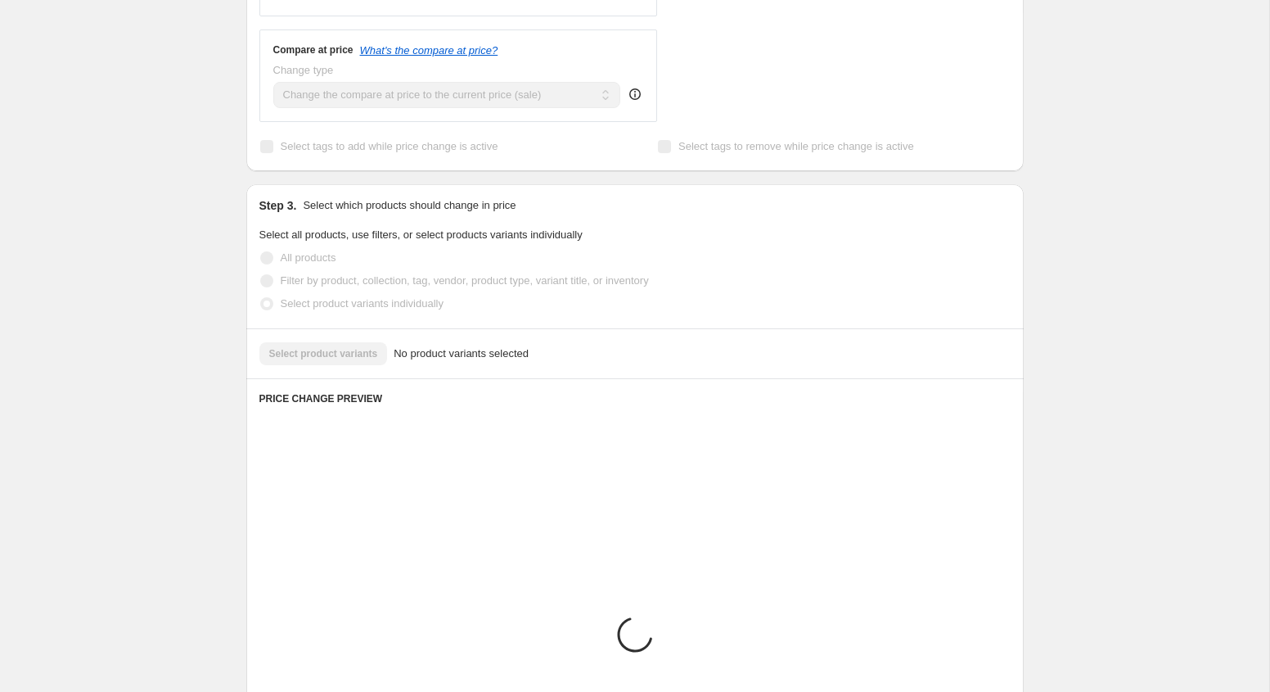
scroll to position [580, 0]
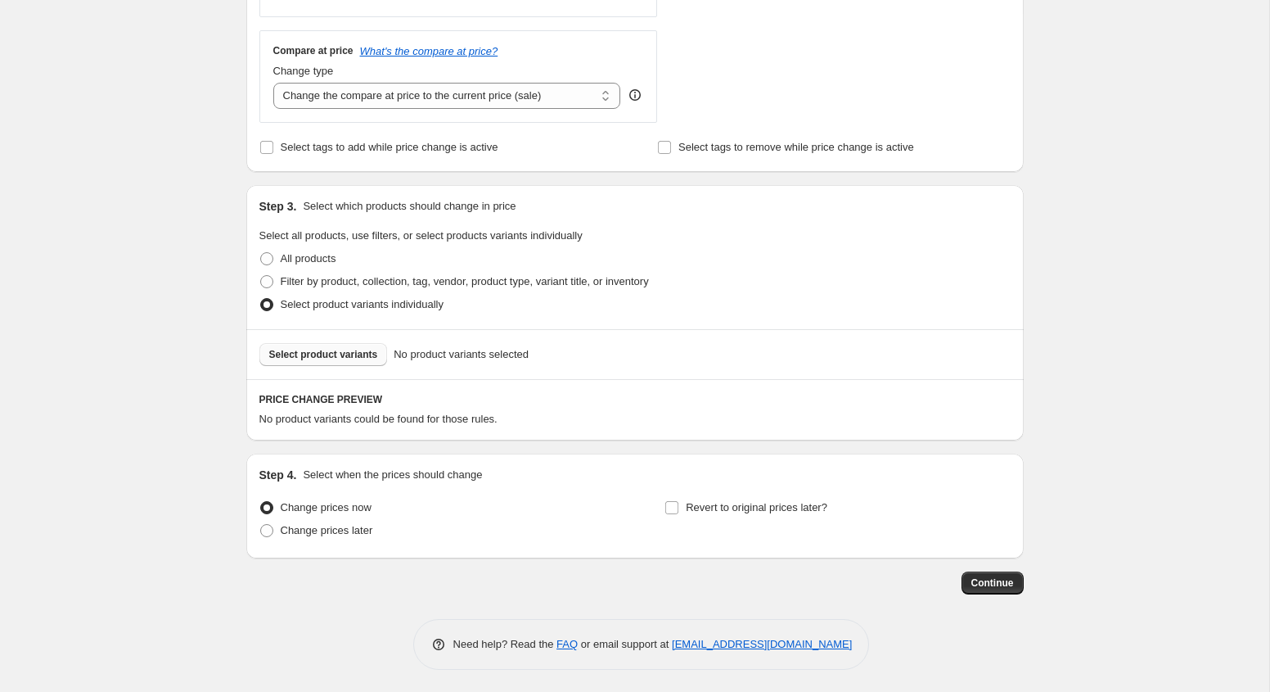
click at [328, 354] on span "Select product variants" at bounding box center [323, 354] width 109 height 13
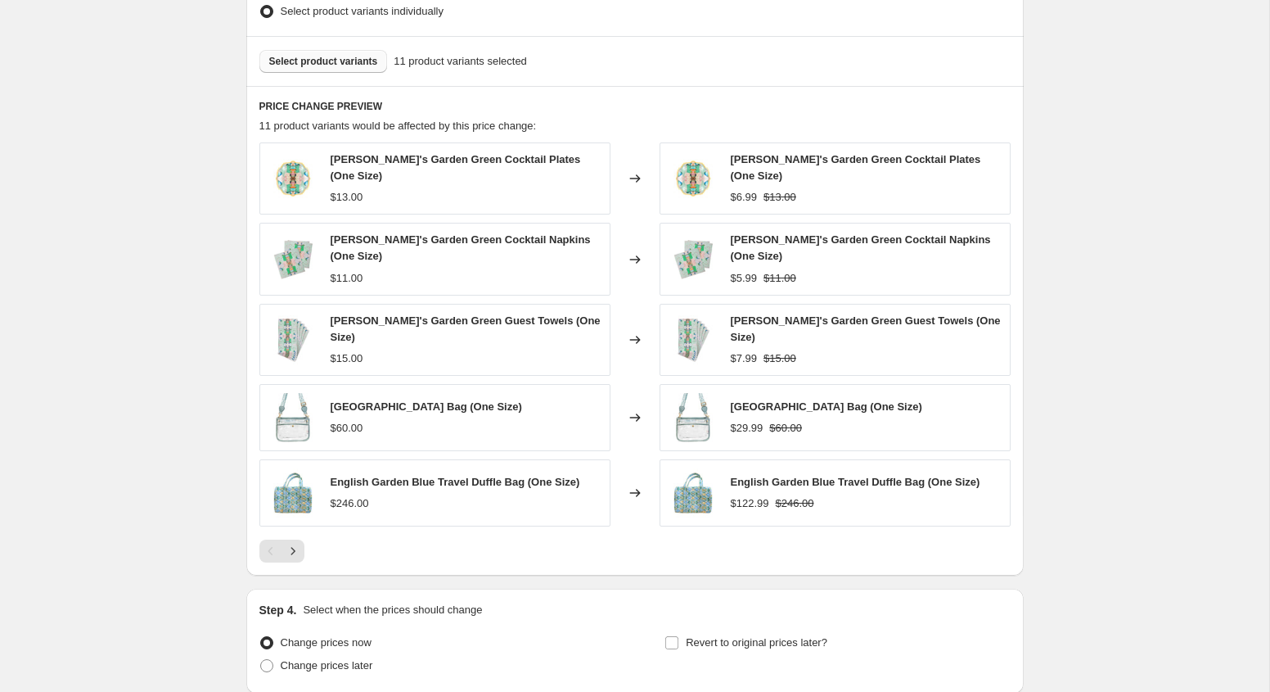
scroll to position [989, 0]
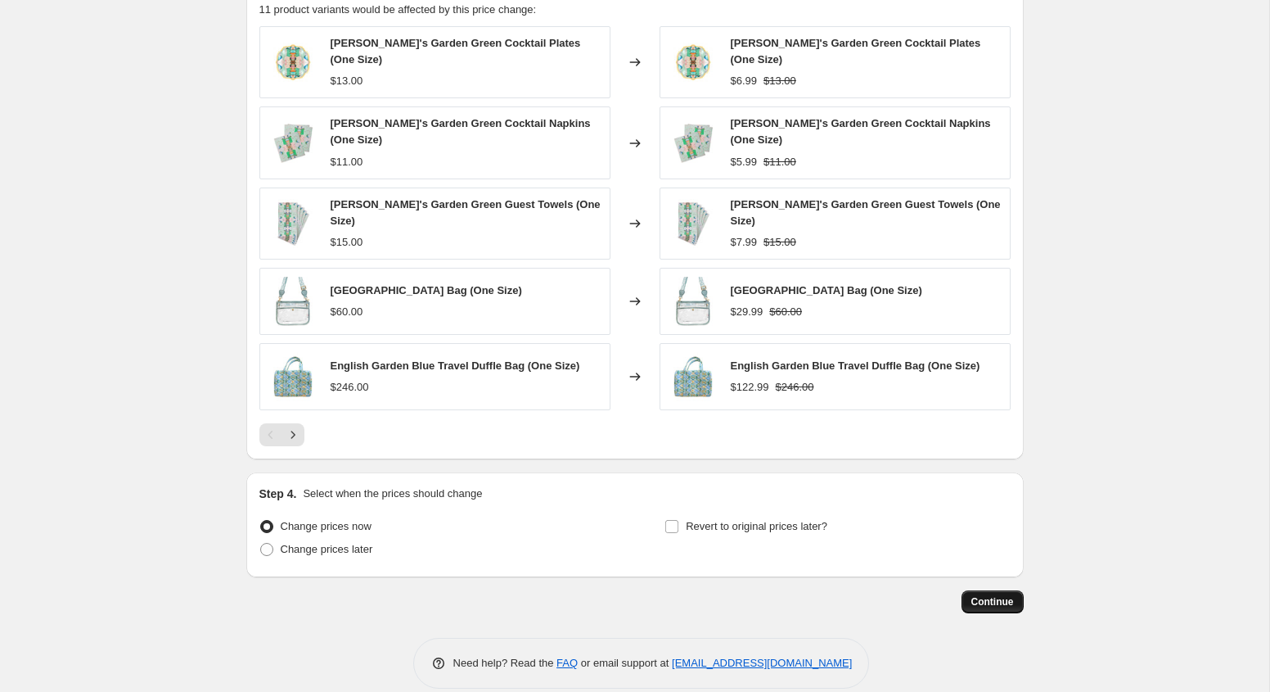
click at [995, 595] on span "Continue" at bounding box center [993, 601] width 43 height 13
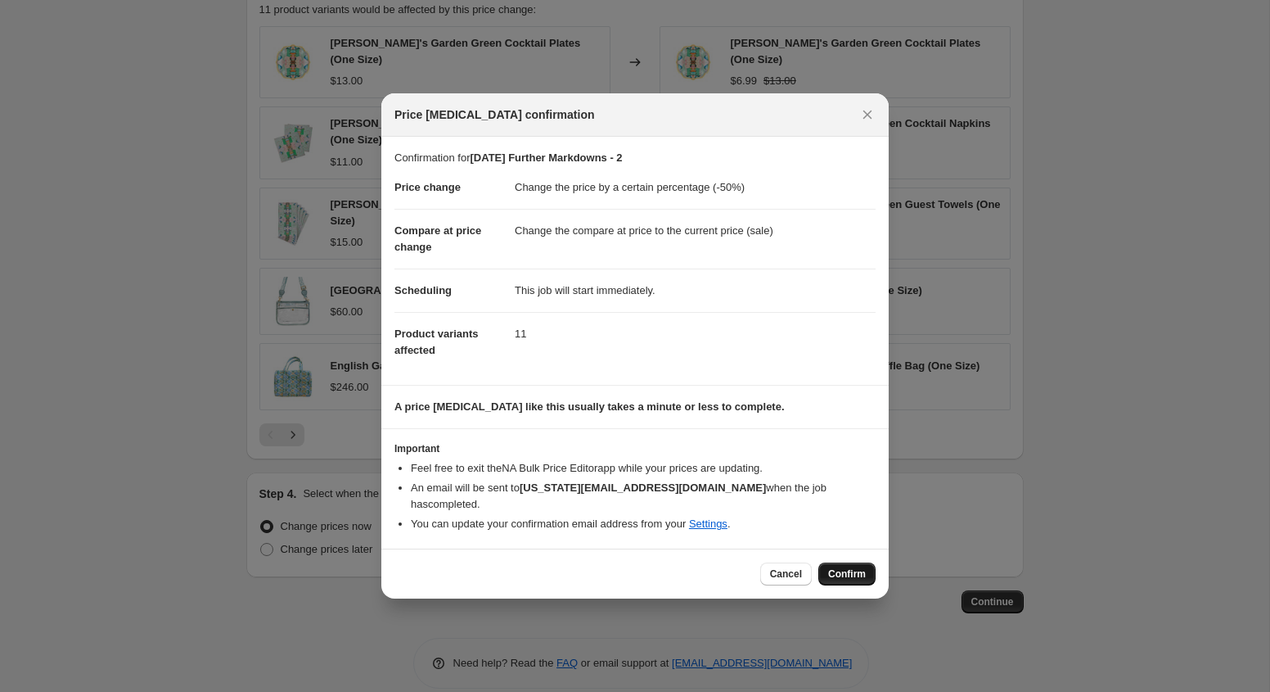
click at [847, 567] on span "Confirm" at bounding box center [847, 573] width 38 height 13
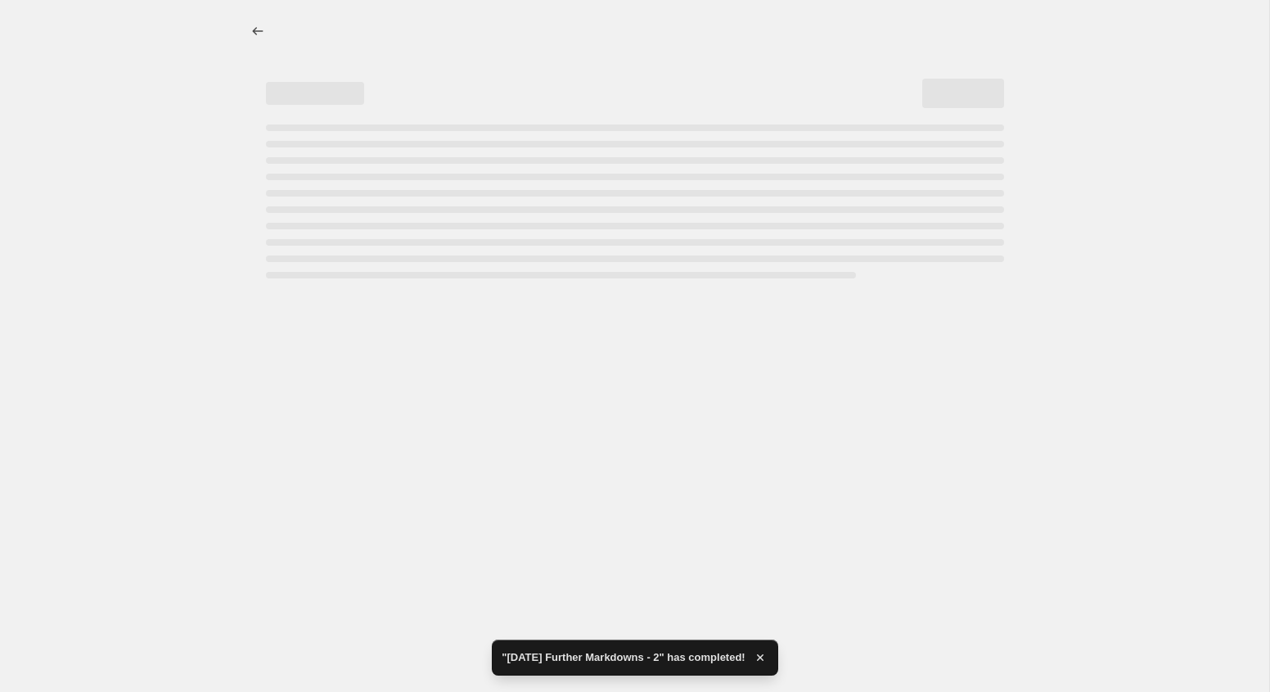
select select "percentage"
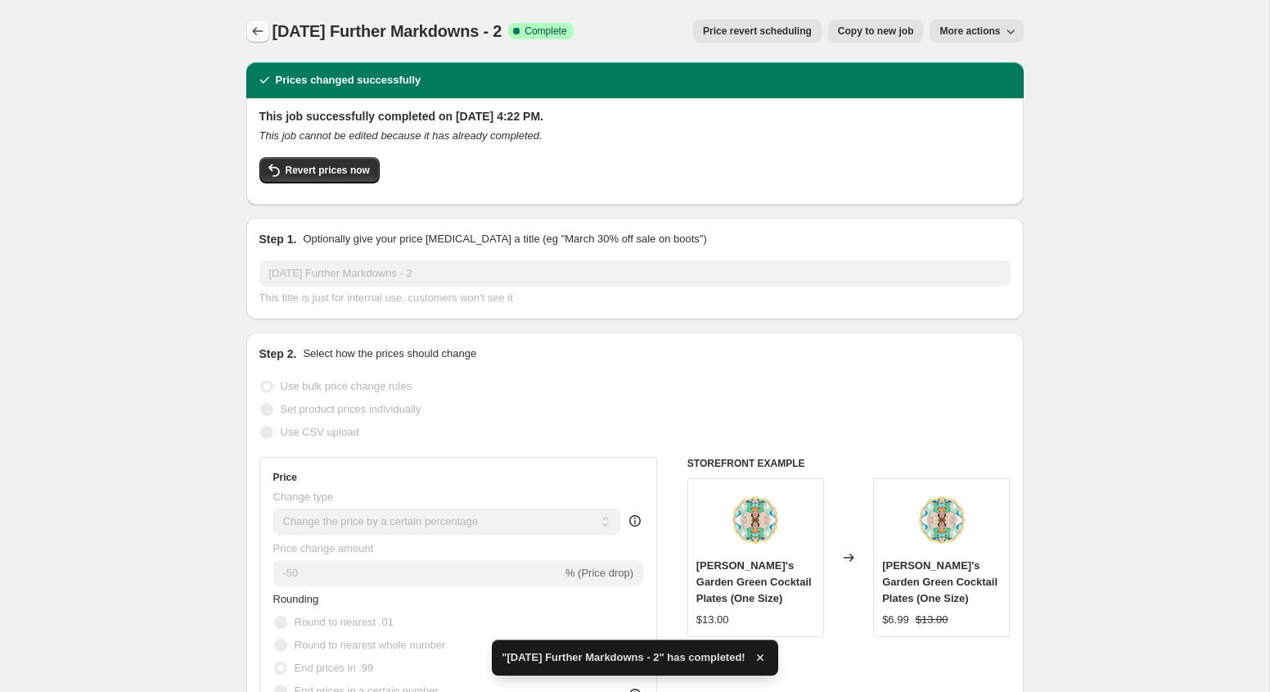
click at [259, 32] on icon "Price change jobs" at bounding box center [258, 31] width 16 height 16
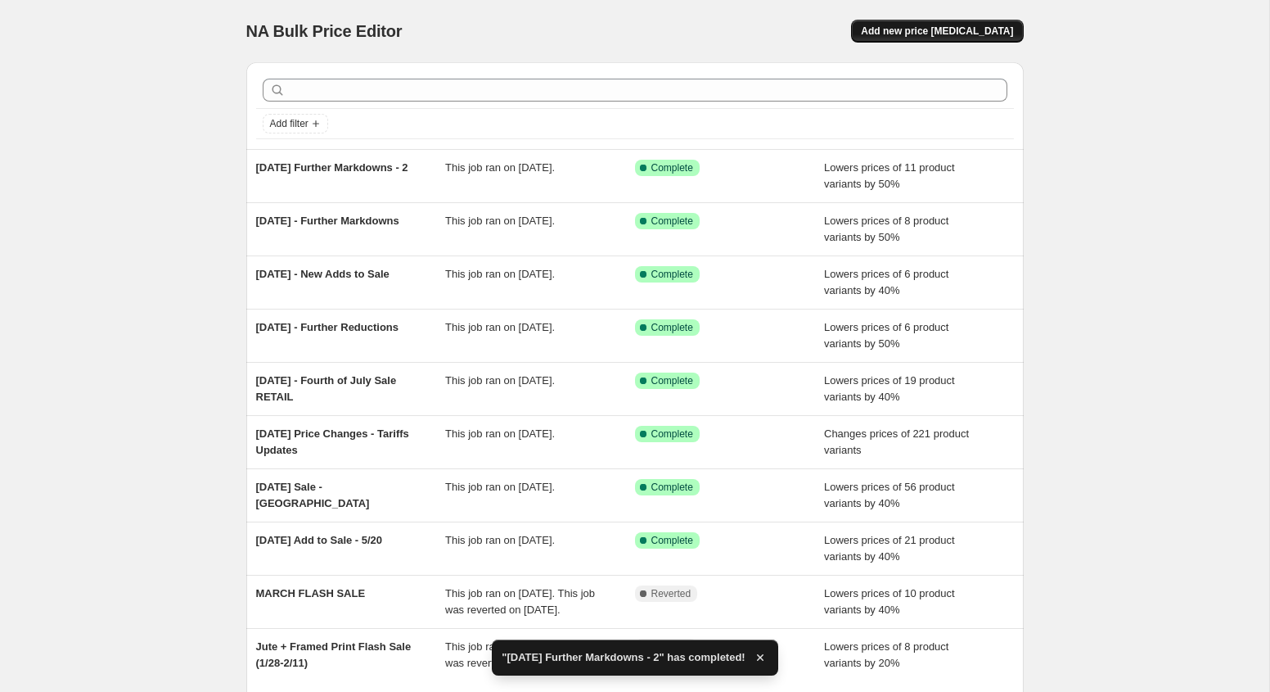
click at [948, 28] on span "Add new price [MEDICAL_DATA]" at bounding box center [937, 31] width 152 height 13
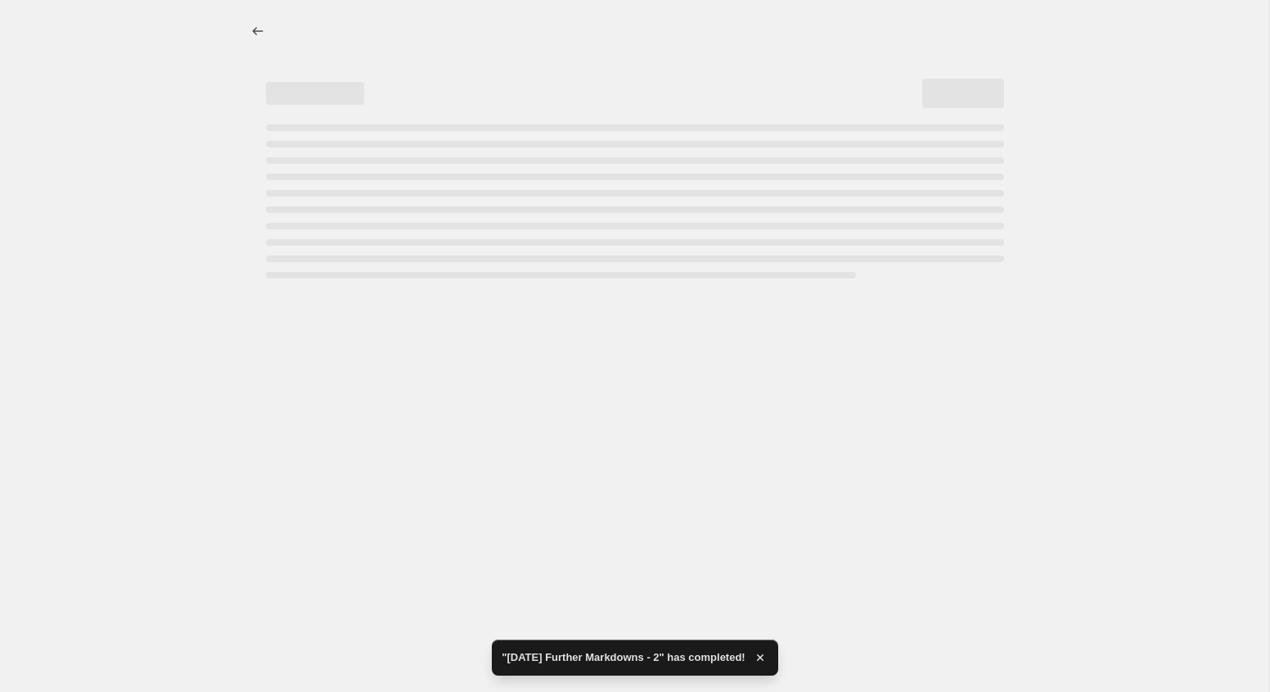
select select "percentage"
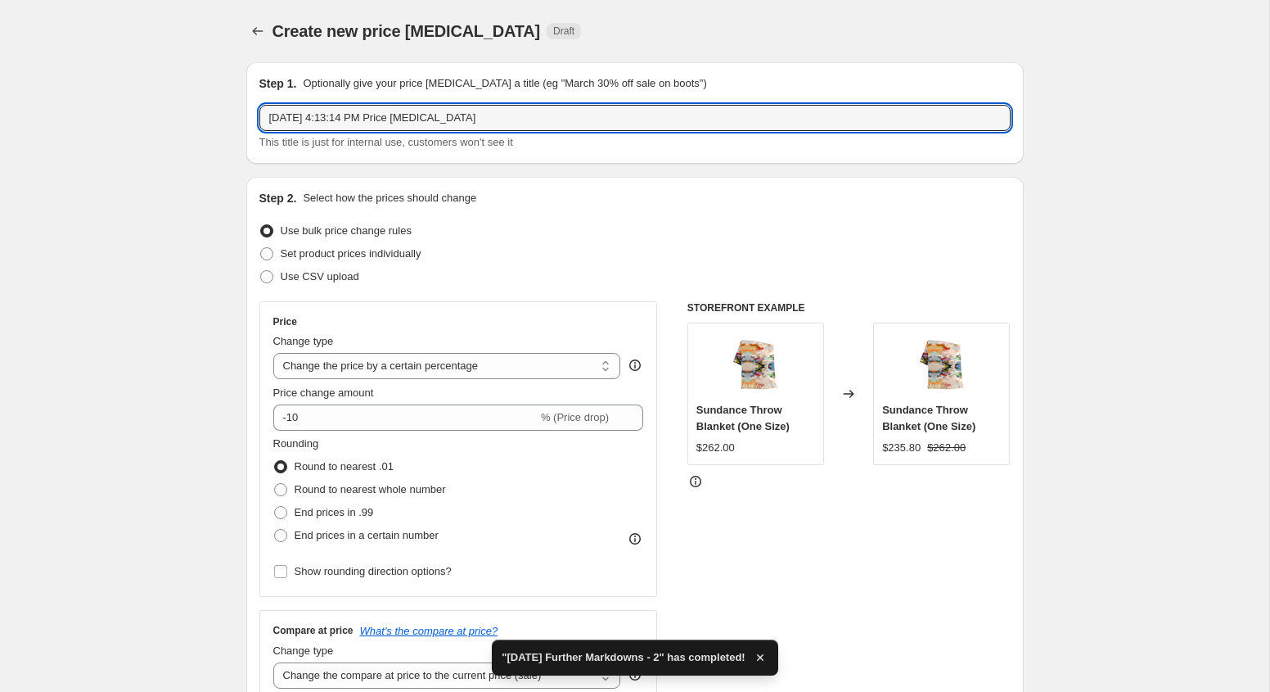
drag, startPoint x: 505, startPoint y: 119, endPoint x: 152, endPoint y: 101, distance: 353.2
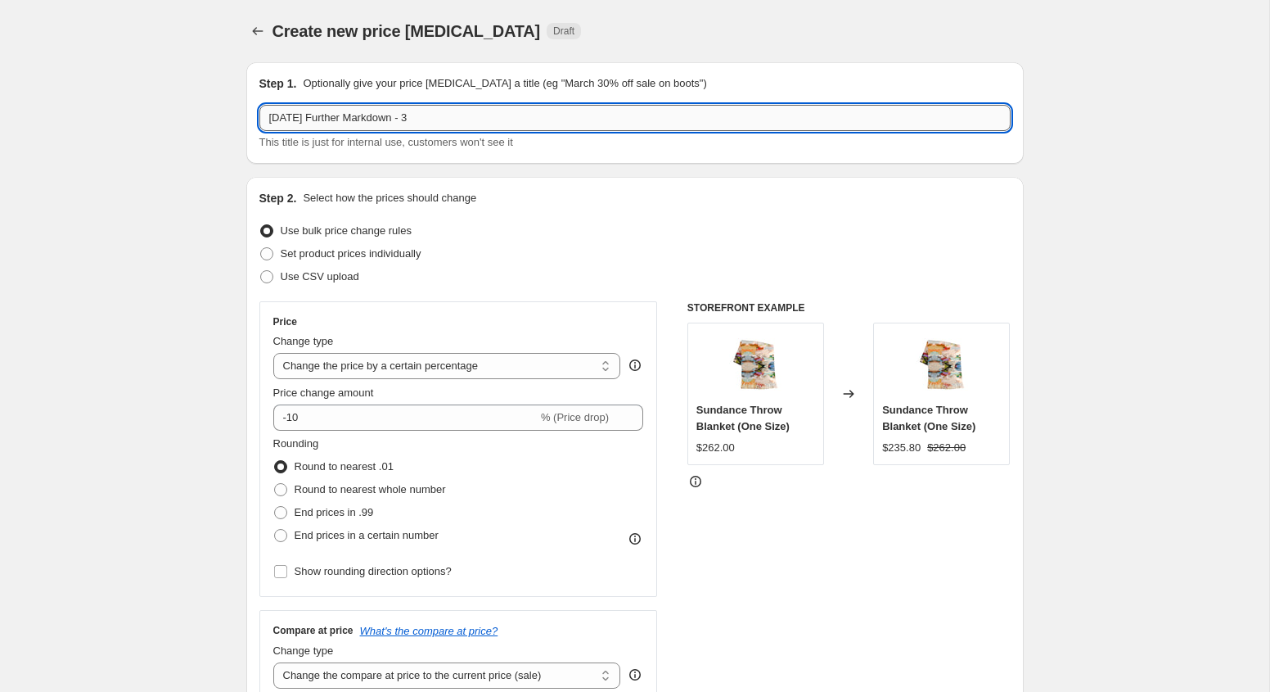
click at [416, 120] on input "[DATE] Further Markdown - 3" at bounding box center [634, 118] width 751 height 26
type input "[DATE] Further Markdowns - 3"
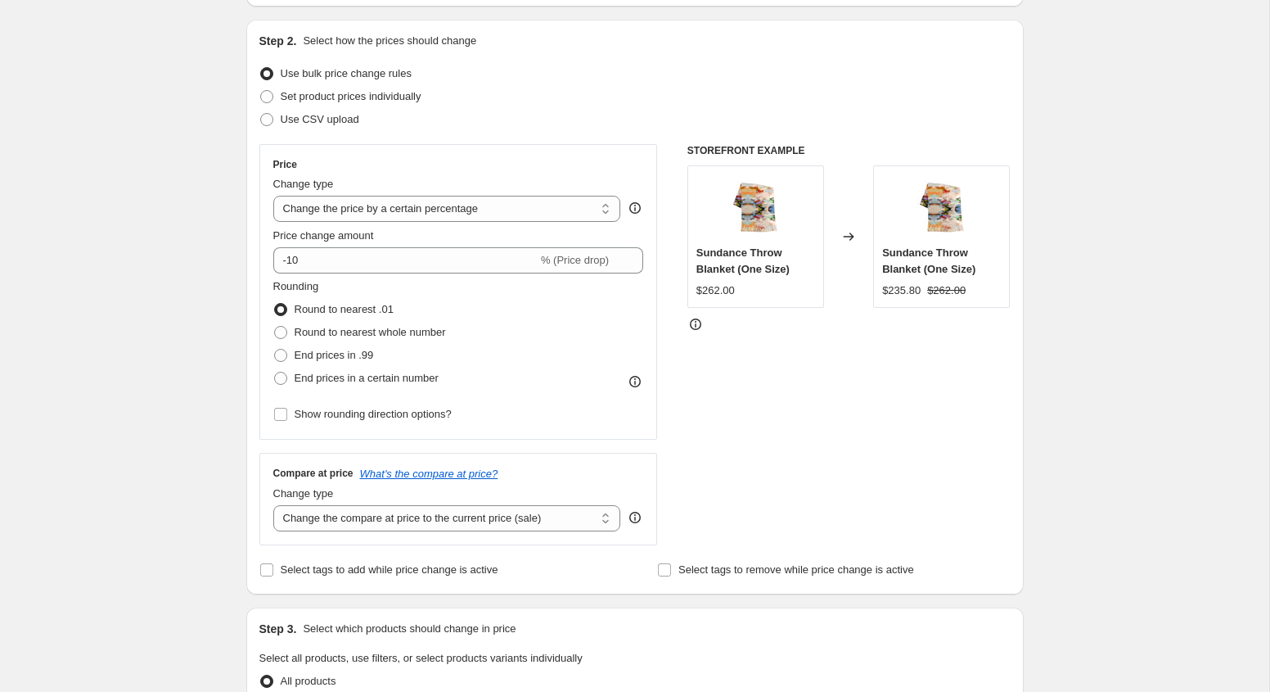
scroll to position [158, 0]
click at [332, 265] on input "-10" at bounding box center [405, 259] width 264 height 26
type input "-1"
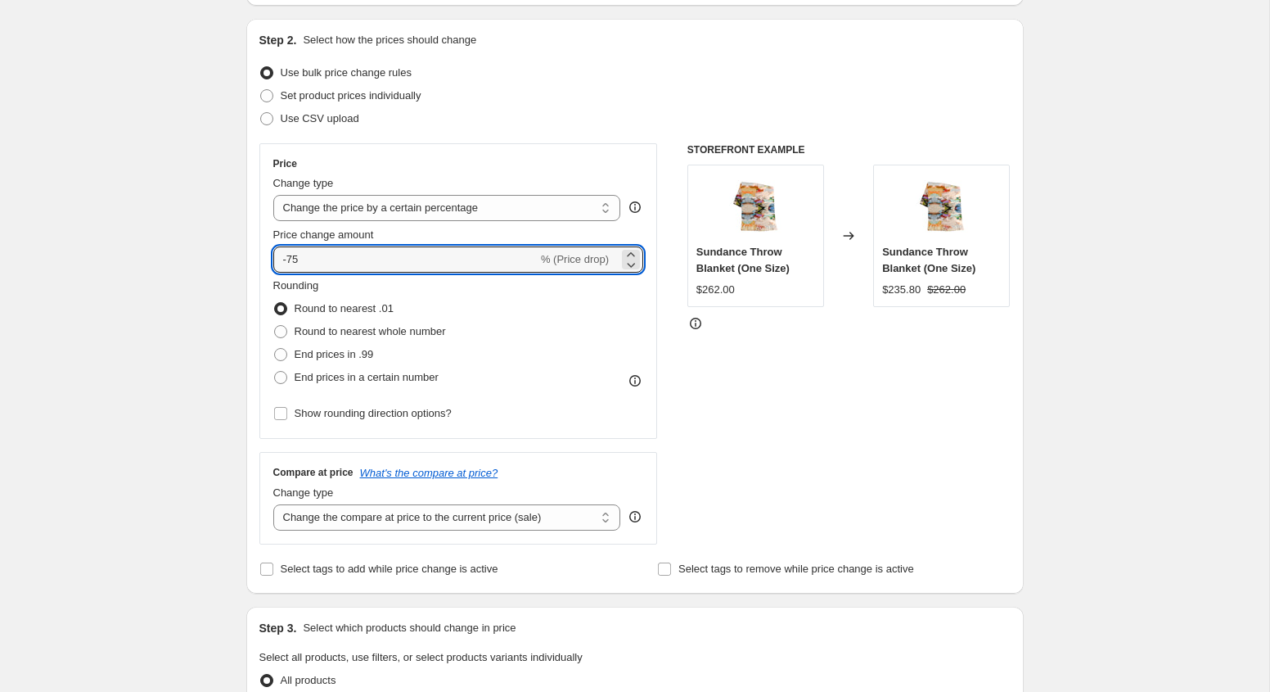
type input "-75"
click at [182, 361] on div "Create new price [MEDICAL_DATA]. This page is ready Create new price [MEDICAL_D…" at bounding box center [635, 668] width 1270 height 1652
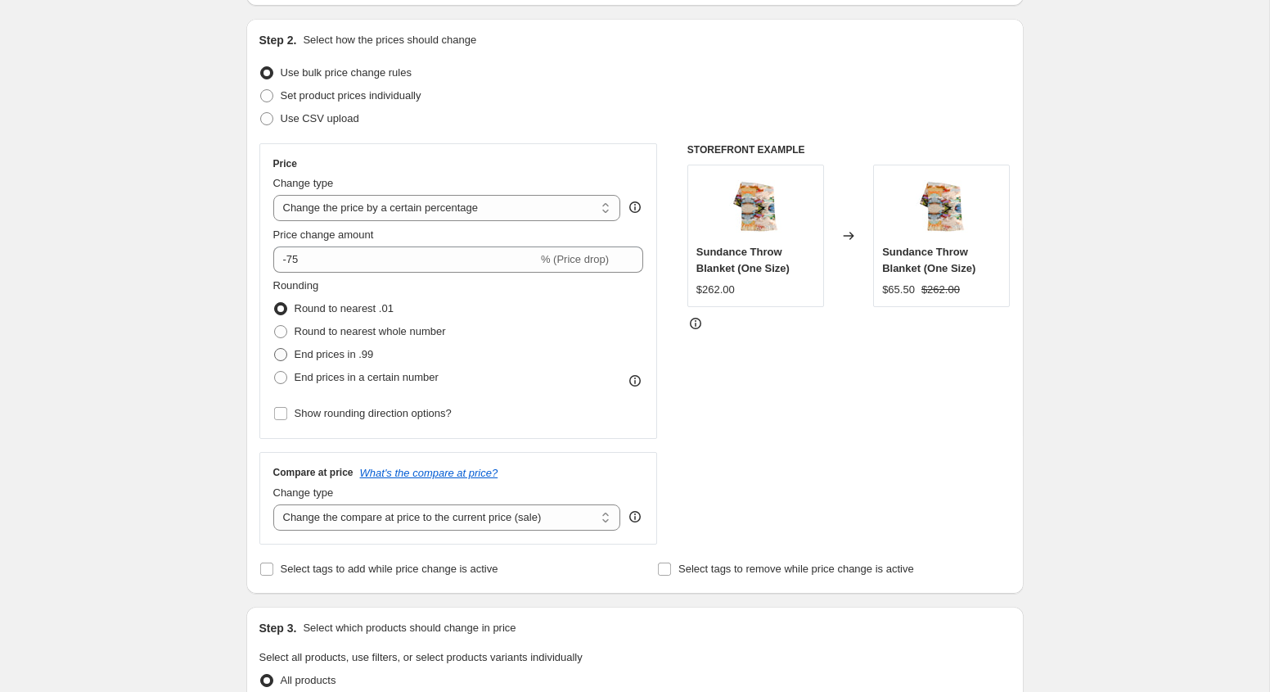
click at [363, 353] on span "End prices in .99" at bounding box center [334, 354] width 79 height 12
click at [275, 349] on input "End prices in .99" at bounding box center [274, 348] width 1 height 1
radio input "true"
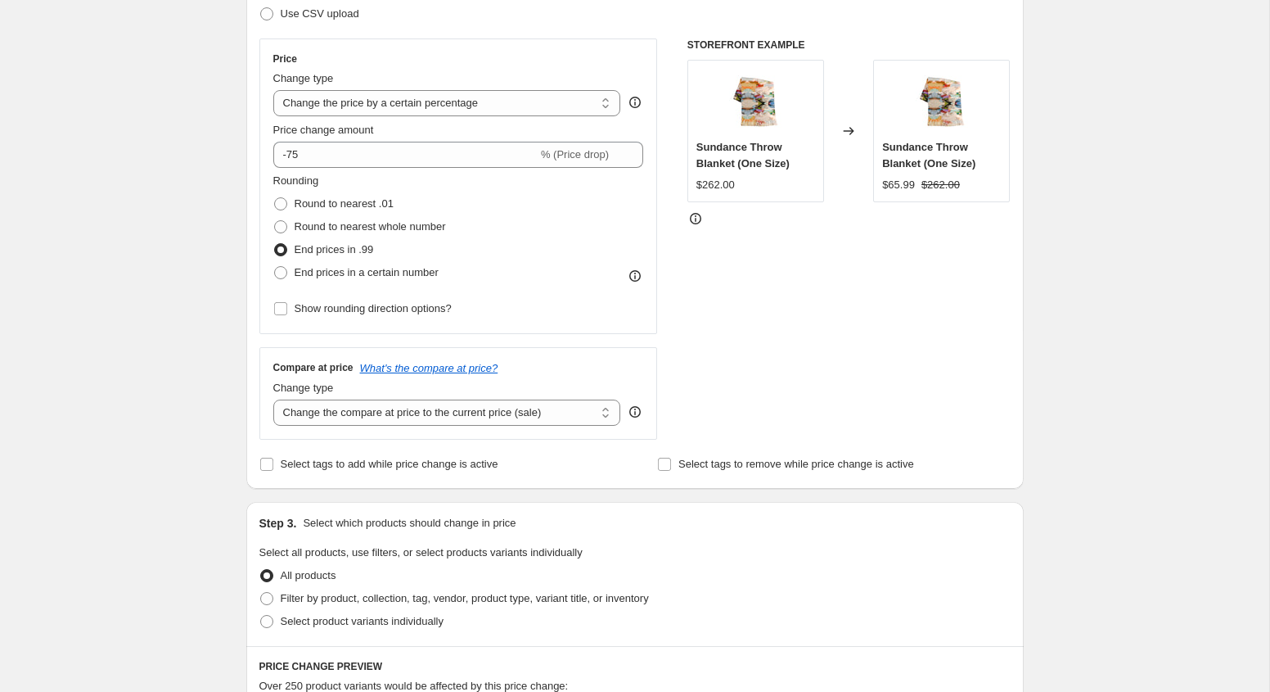
scroll to position [469, 0]
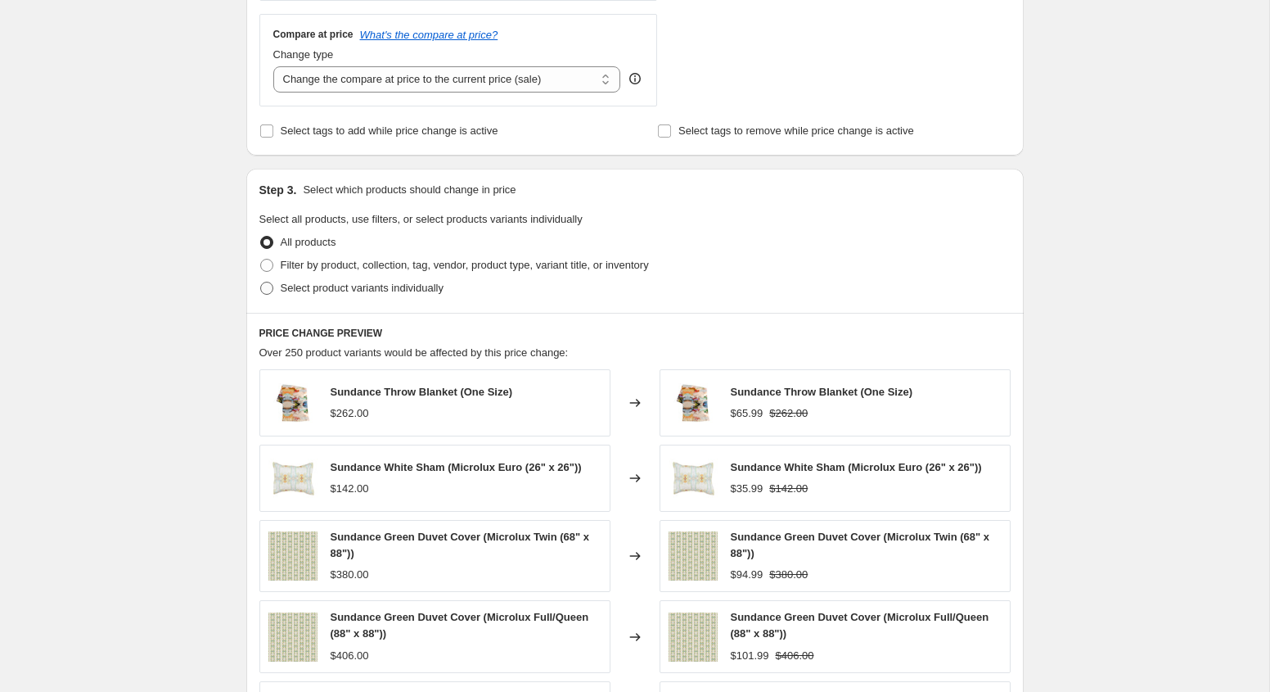
click at [335, 286] on span "Select product variants individually" at bounding box center [362, 288] width 163 height 12
click at [261, 282] on input "Select product variants individually" at bounding box center [260, 282] width 1 height 1
radio input "true"
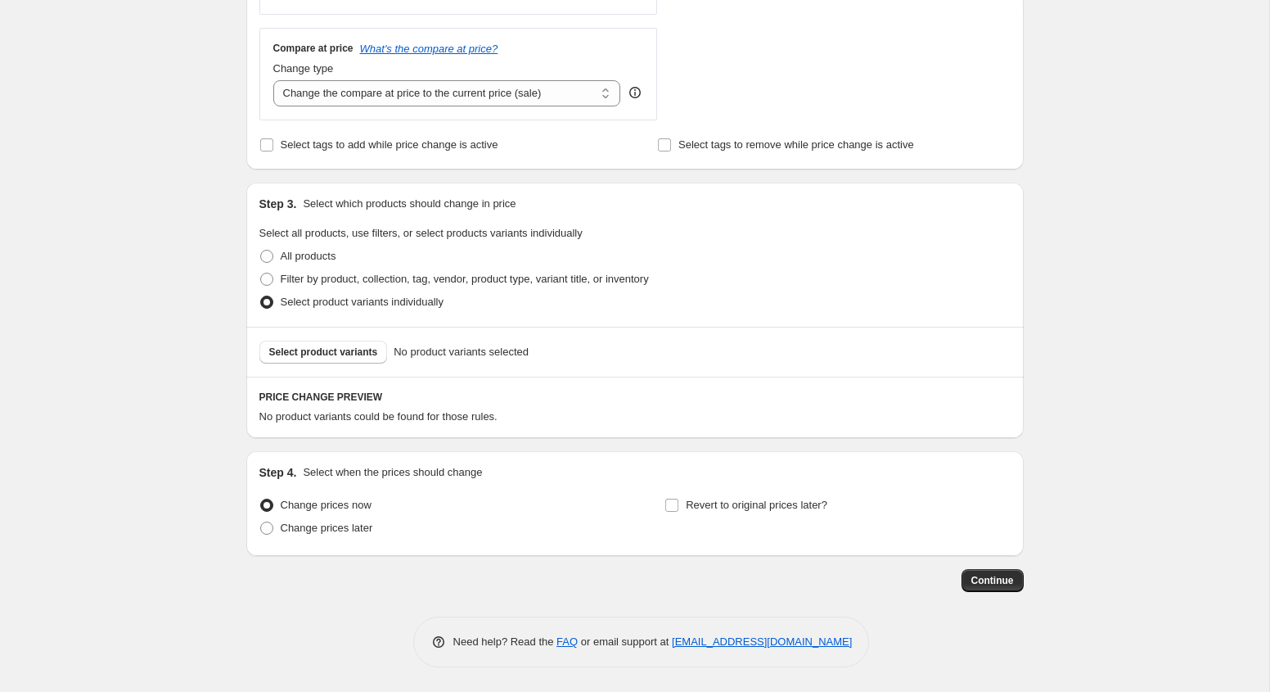
scroll to position [580, 0]
click at [341, 354] on span "Select product variants" at bounding box center [323, 354] width 109 height 13
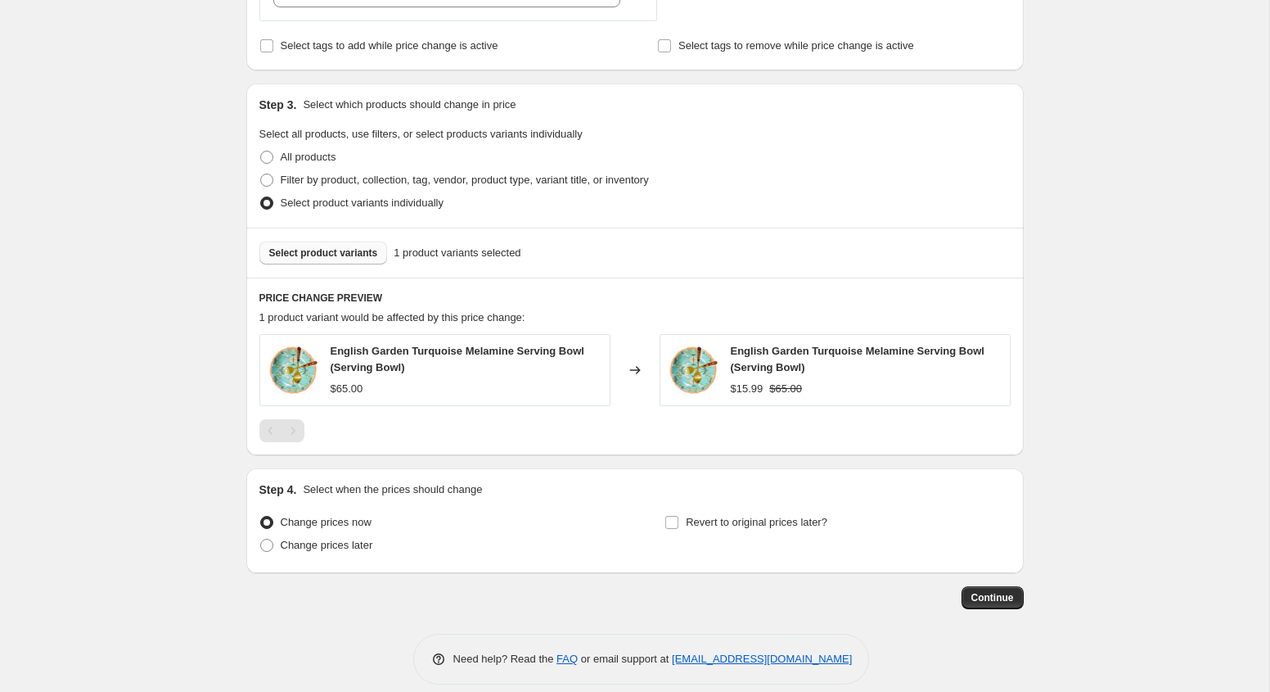
scroll to position [696, 0]
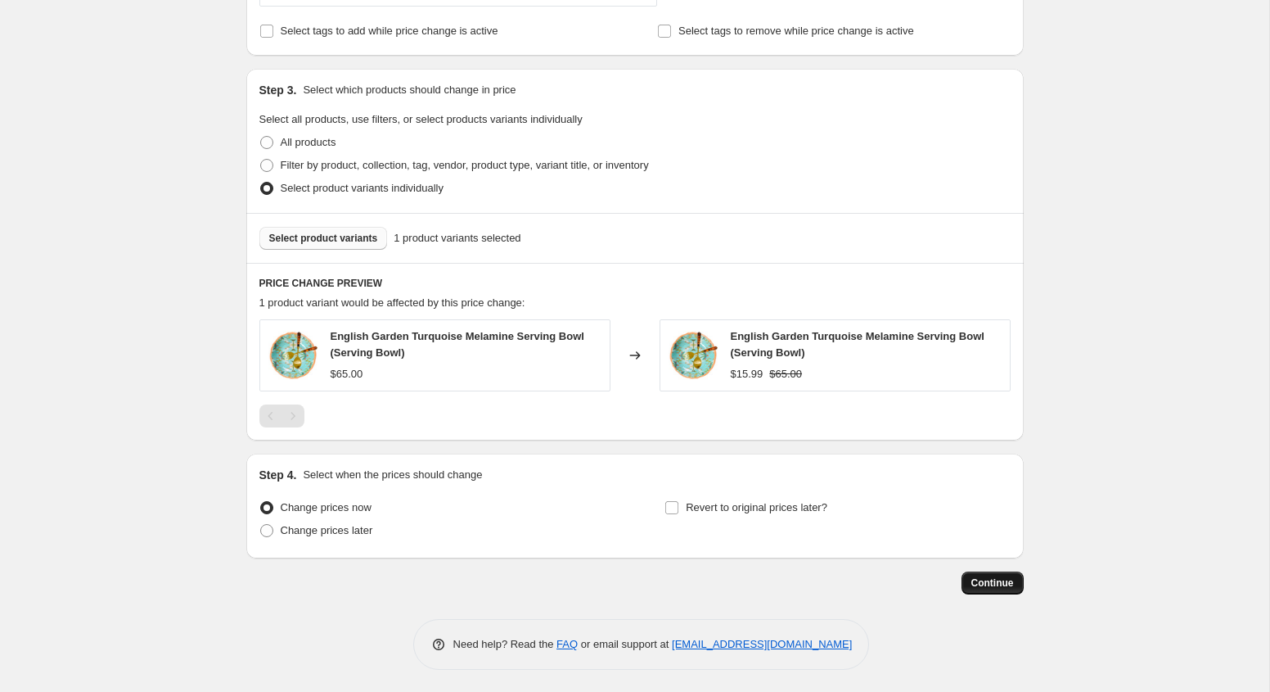
click at [981, 576] on span "Continue" at bounding box center [993, 582] width 43 height 13
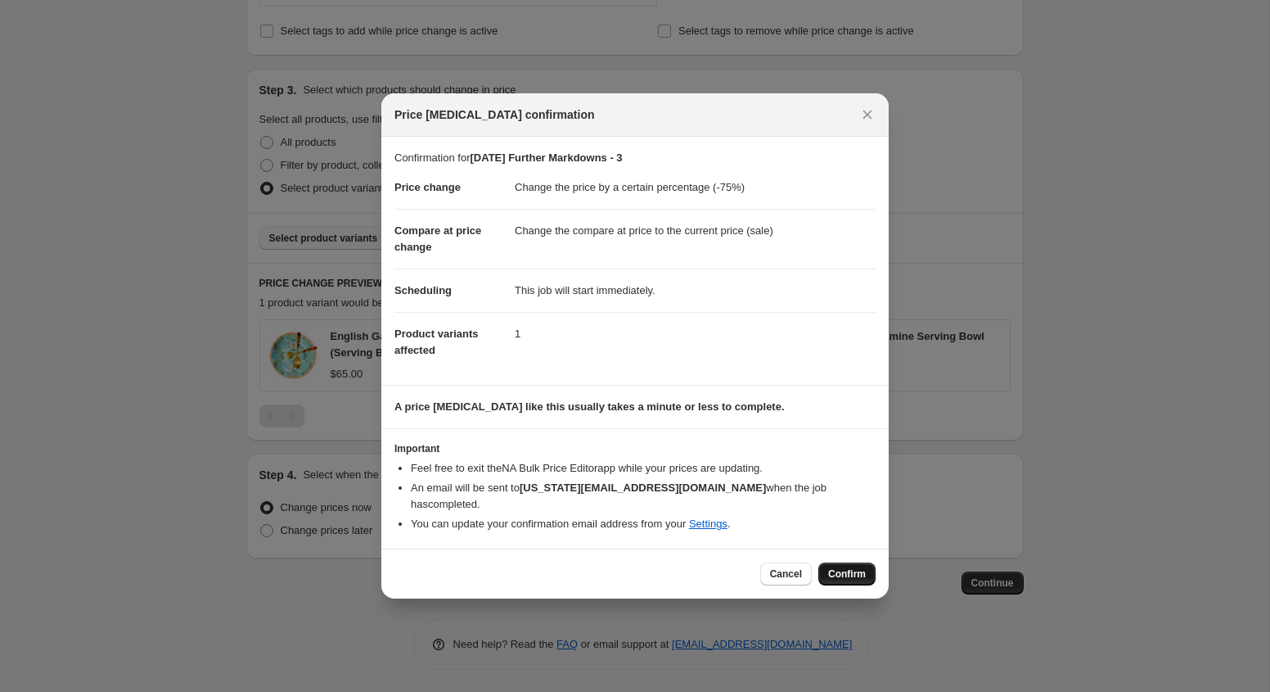
click at [841, 567] on span "Confirm" at bounding box center [847, 573] width 38 height 13
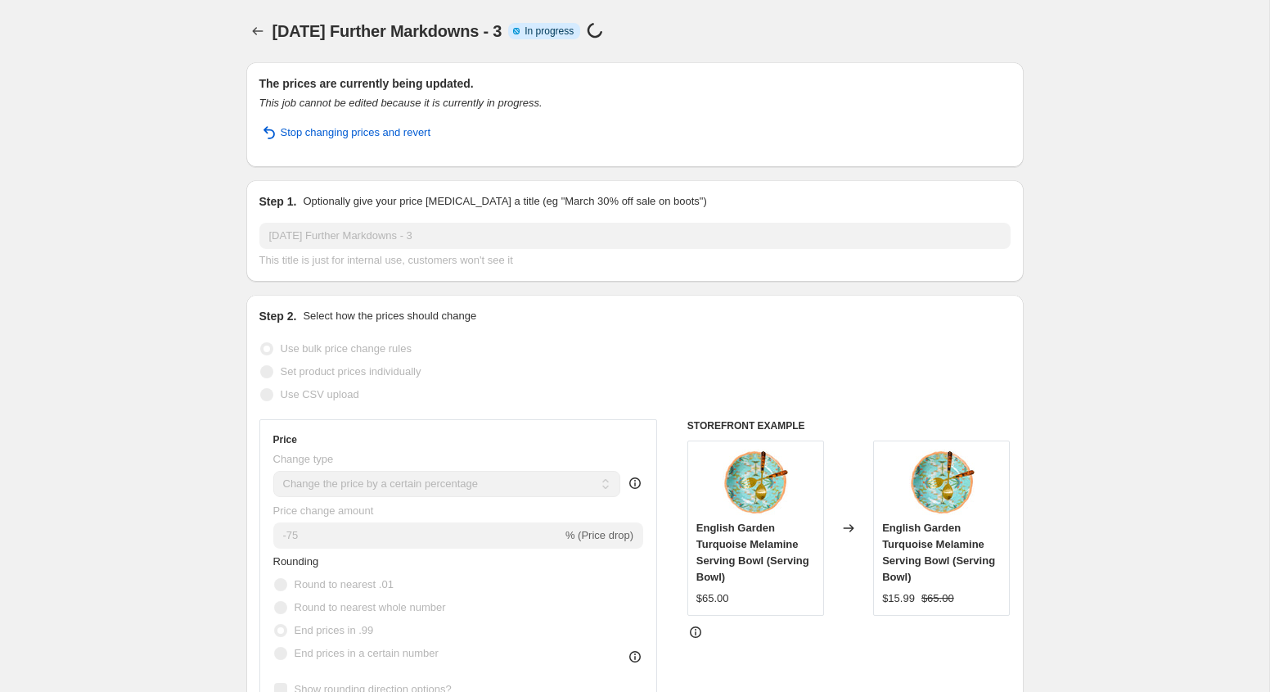
select select "percentage"
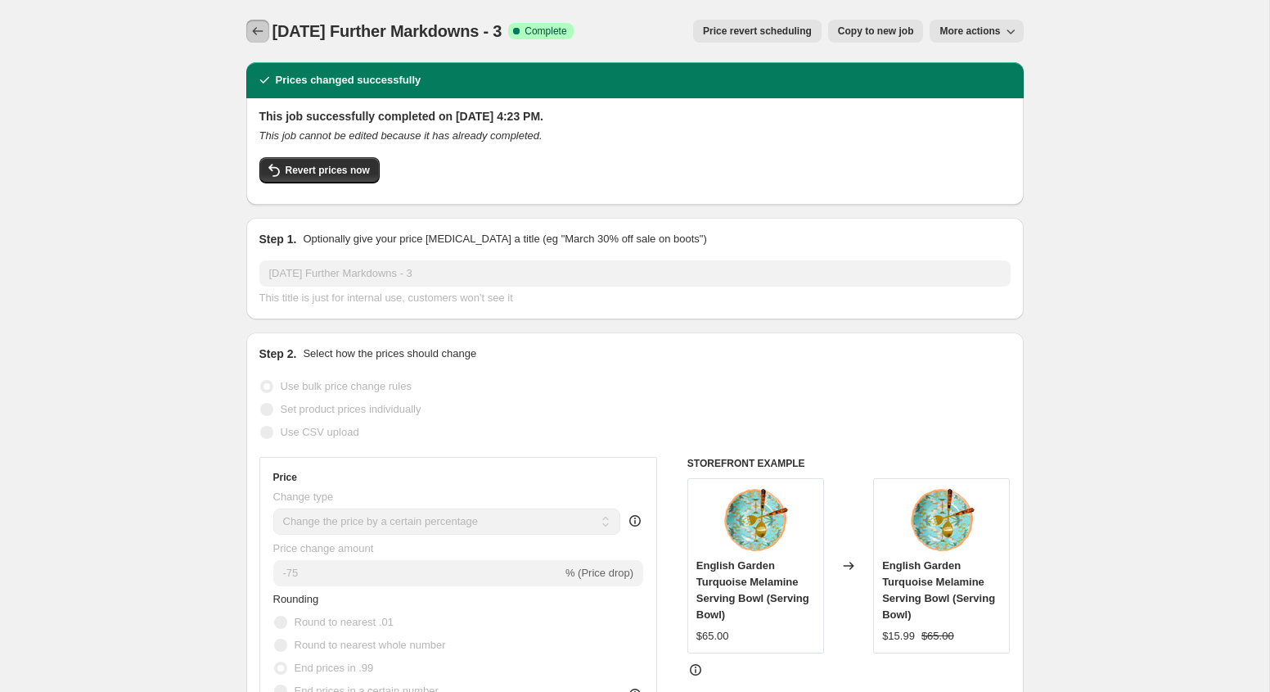
click at [264, 21] on button "Price change jobs" at bounding box center [257, 31] width 23 height 23
